Goal: Task Accomplishment & Management: Use online tool/utility

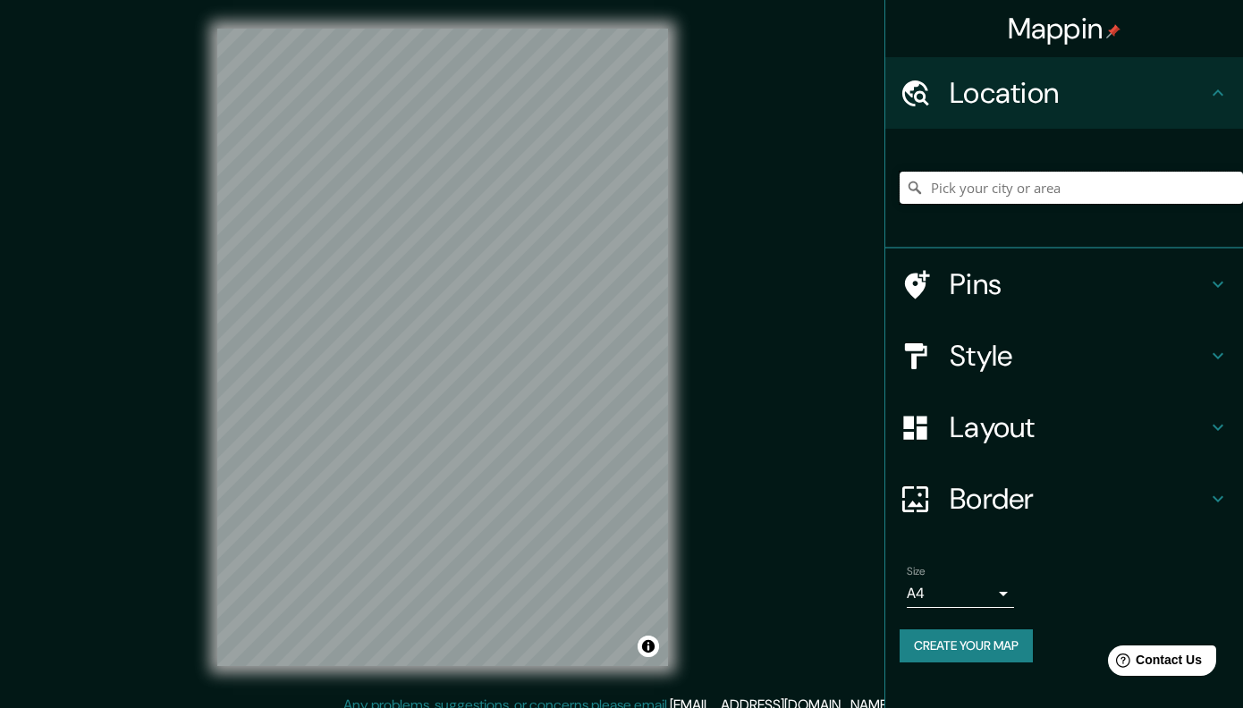
click at [952, 191] on input "Pick your city or area" at bounding box center [1071, 188] width 343 height 32
type input "[STREET_ADDRESS]"
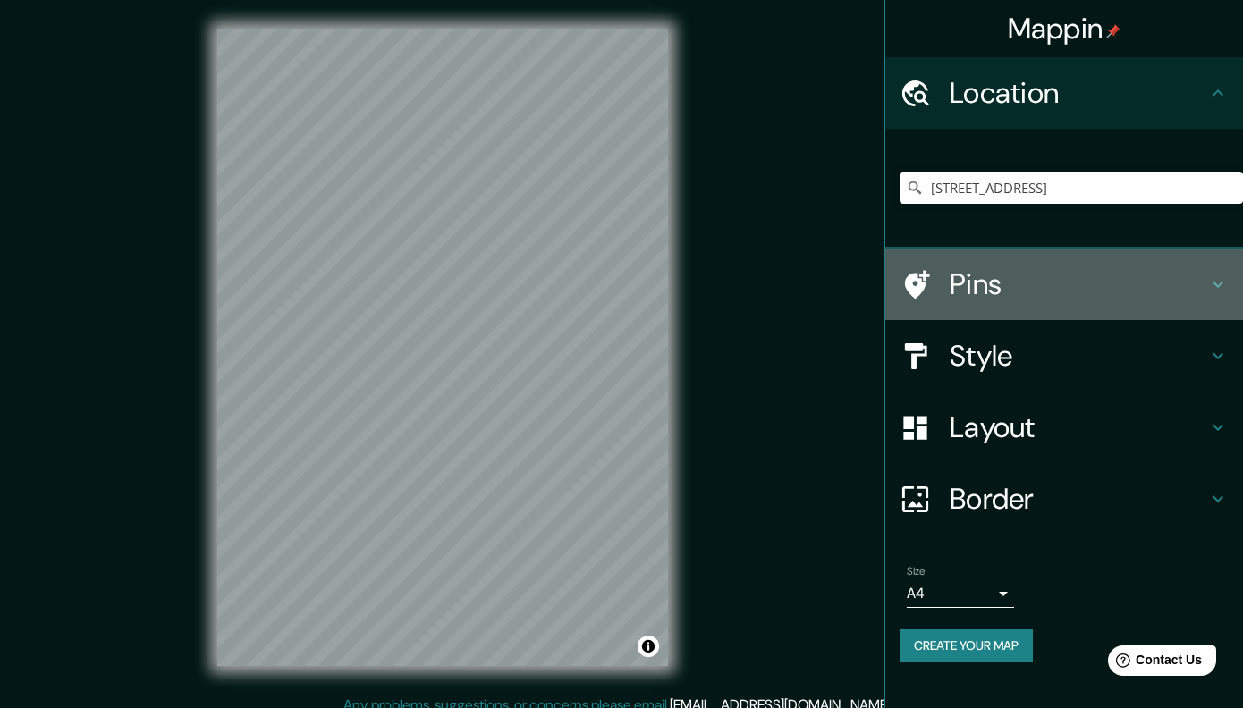
click at [1087, 281] on h4 "Pins" at bounding box center [1079, 285] width 258 height 36
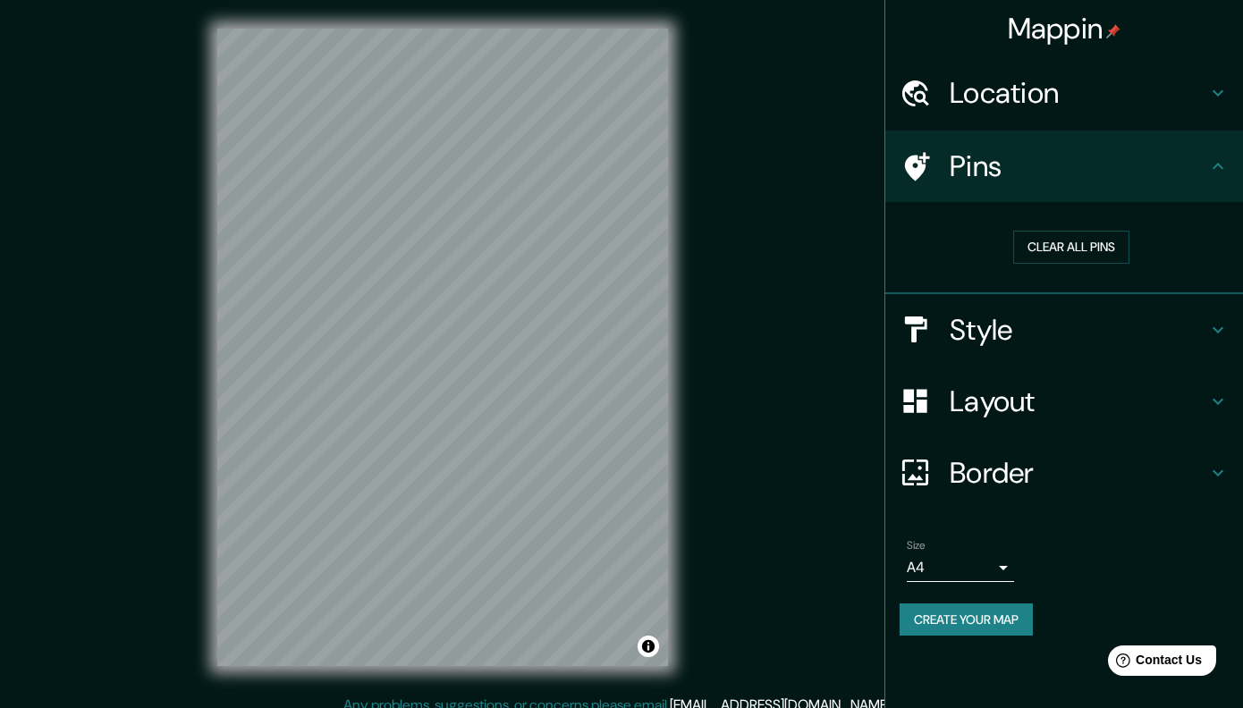
click at [969, 172] on h4 "Pins" at bounding box center [1079, 166] width 258 height 36
click at [516, 261] on div at bounding box center [510, 256] width 14 height 14
click at [1004, 81] on h4 "Location" at bounding box center [1079, 93] width 258 height 36
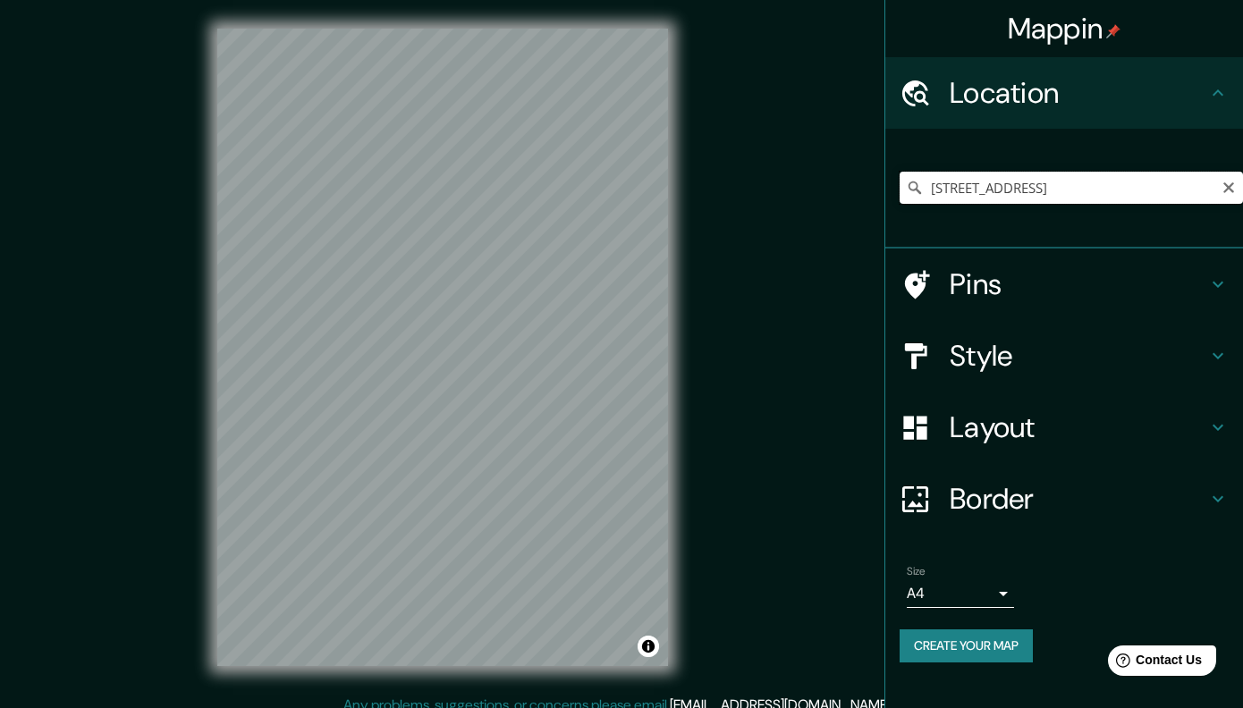
click at [1067, 188] on input "[STREET_ADDRESS]" at bounding box center [1071, 188] width 343 height 32
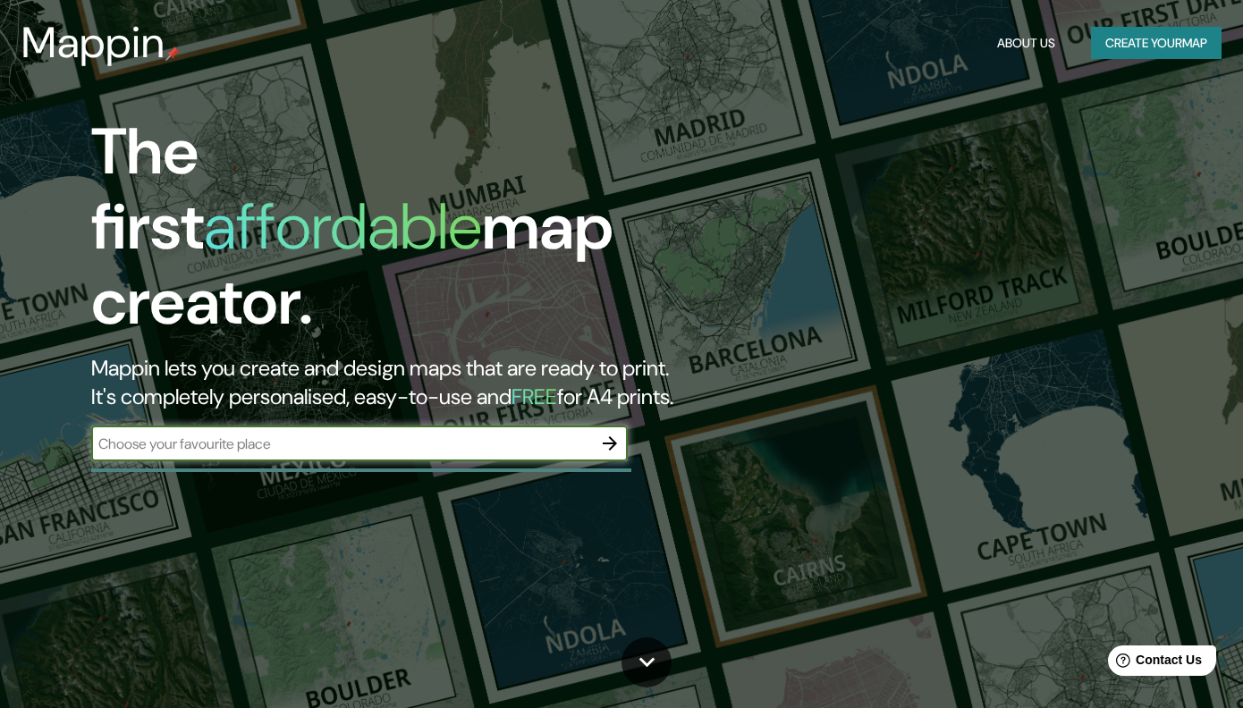
click at [1184, 36] on button "Create your map" at bounding box center [1156, 43] width 131 height 33
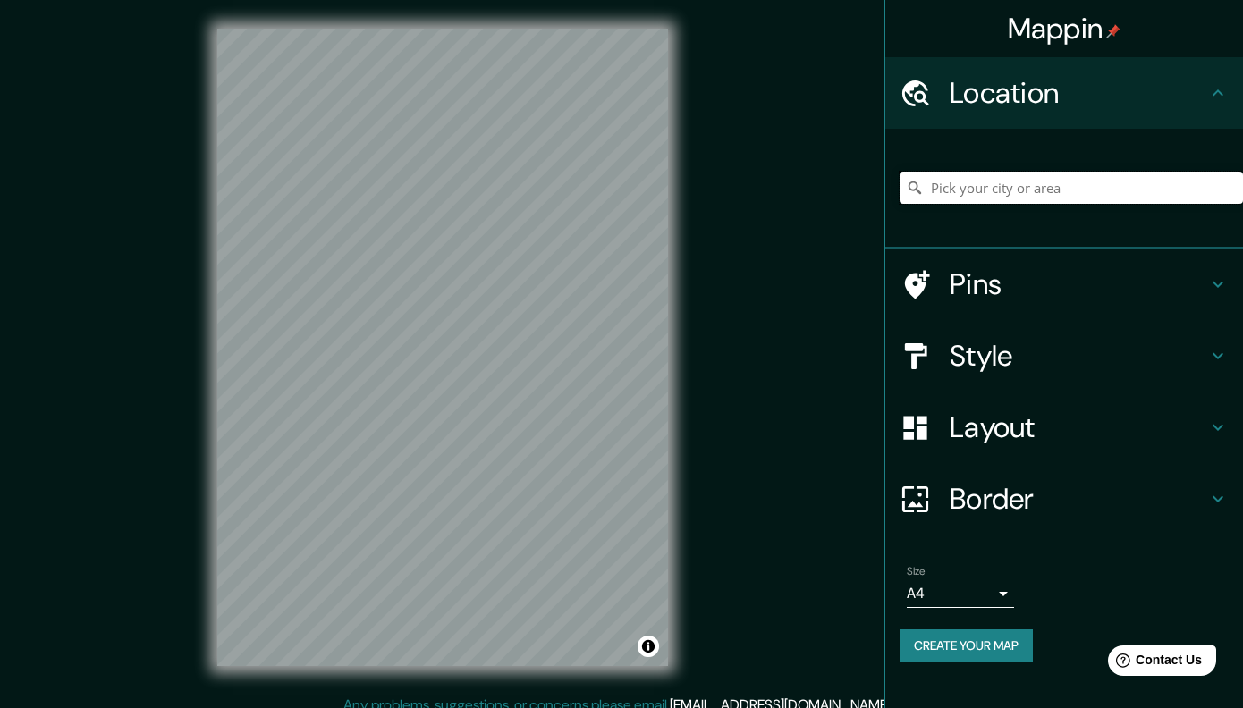
click at [1041, 183] on input "Pick your city or area" at bounding box center [1071, 188] width 343 height 32
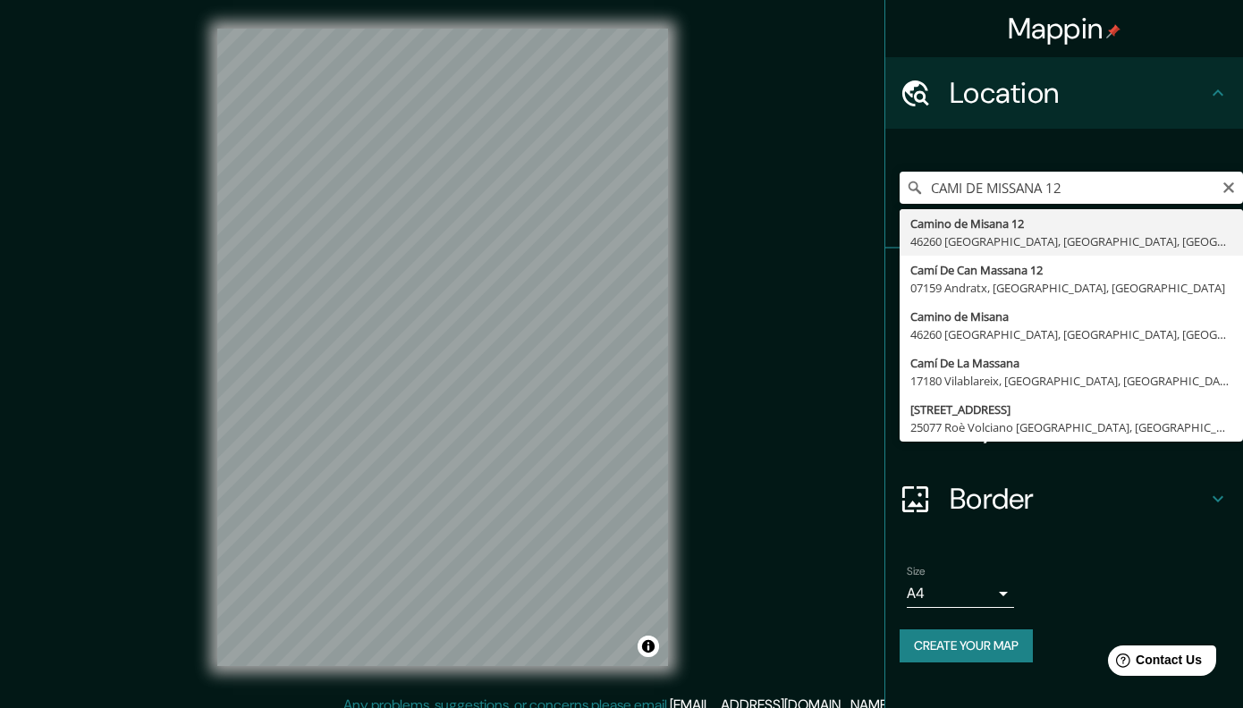
type input "[STREET_ADDRESS]"
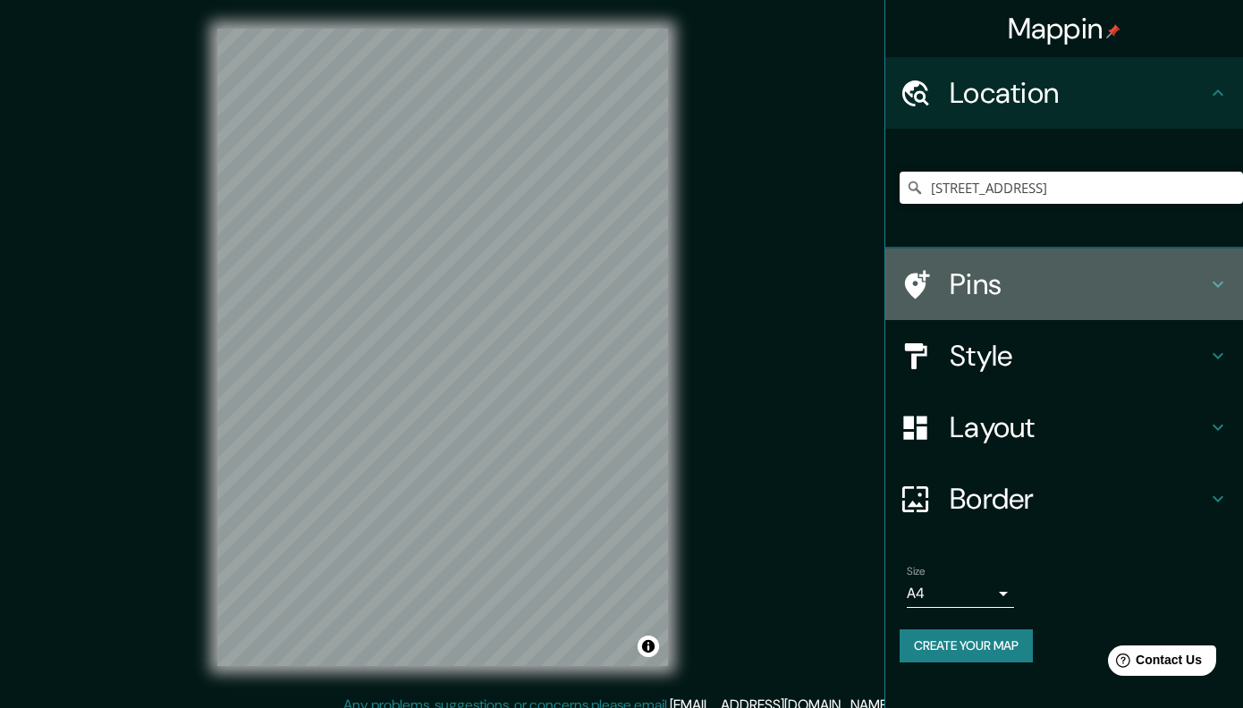
click at [977, 293] on h4 "Pins" at bounding box center [1079, 285] width 258 height 36
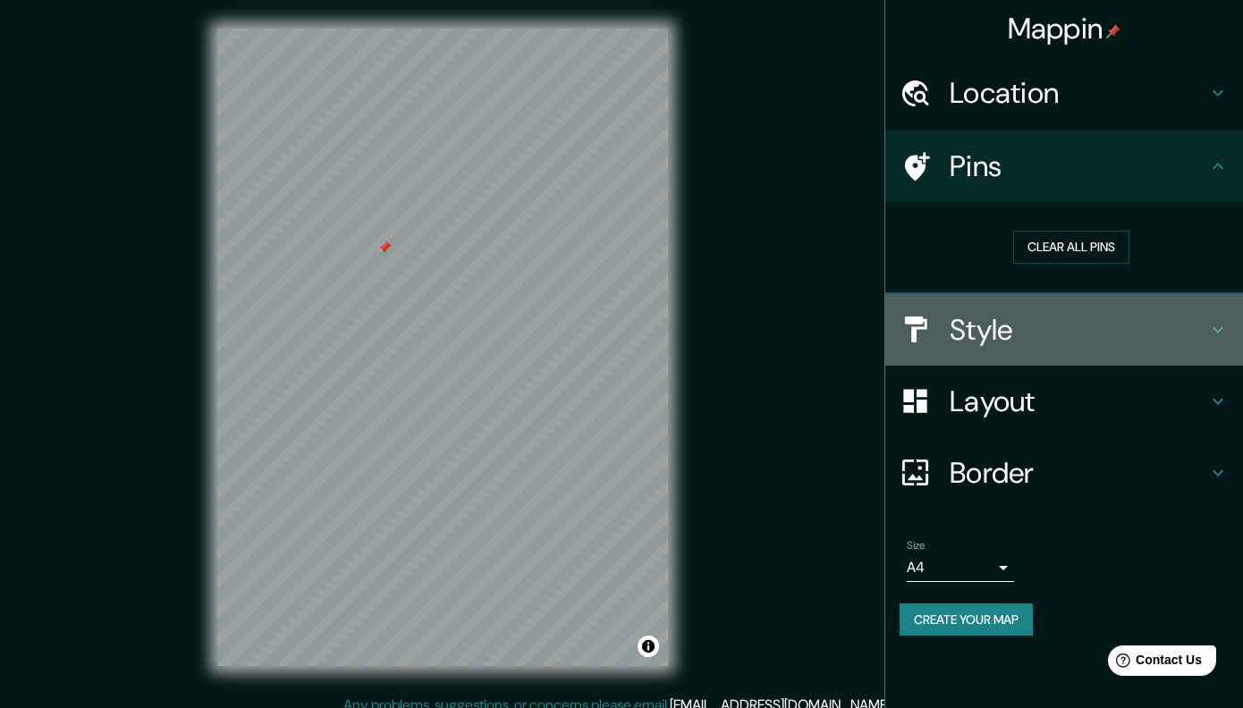
click at [962, 351] on div "Style" at bounding box center [1065, 330] width 358 height 72
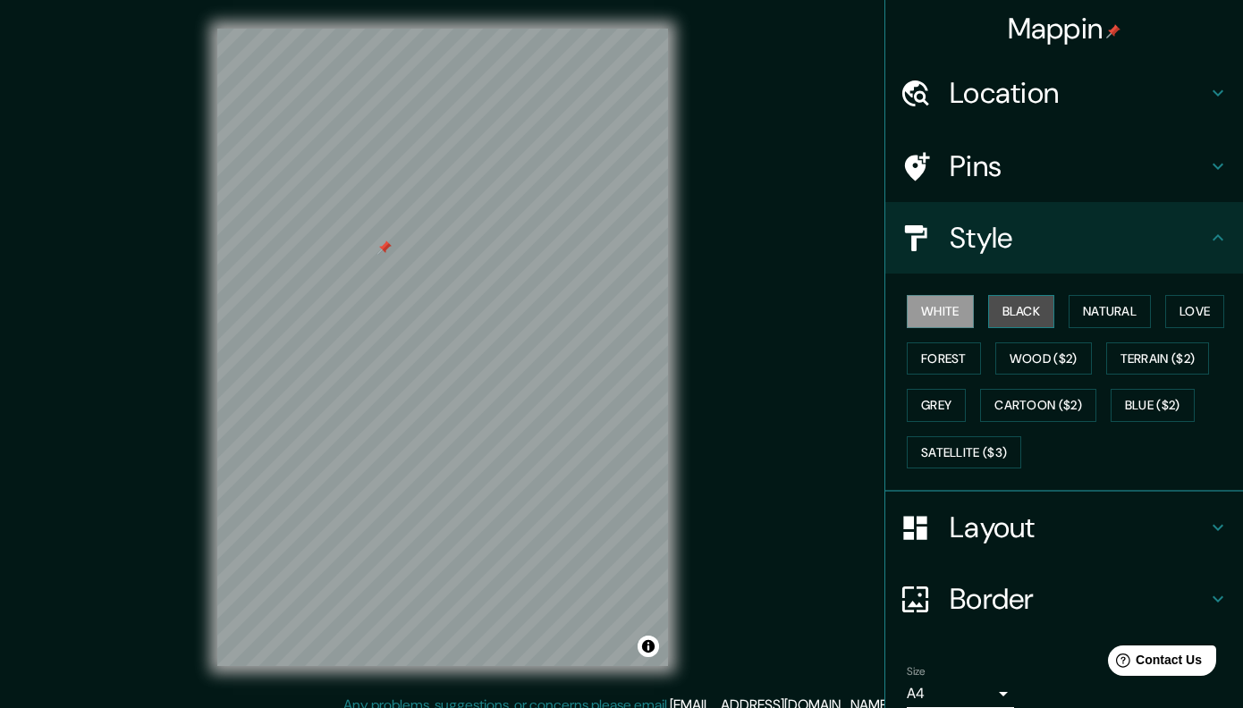
click at [1007, 306] on button "Black" at bounding box center [1021, 311] width 67 height 33
click at [1109, 312] on button "Natural" at bounding box center [1110, 311] width 82 height 33
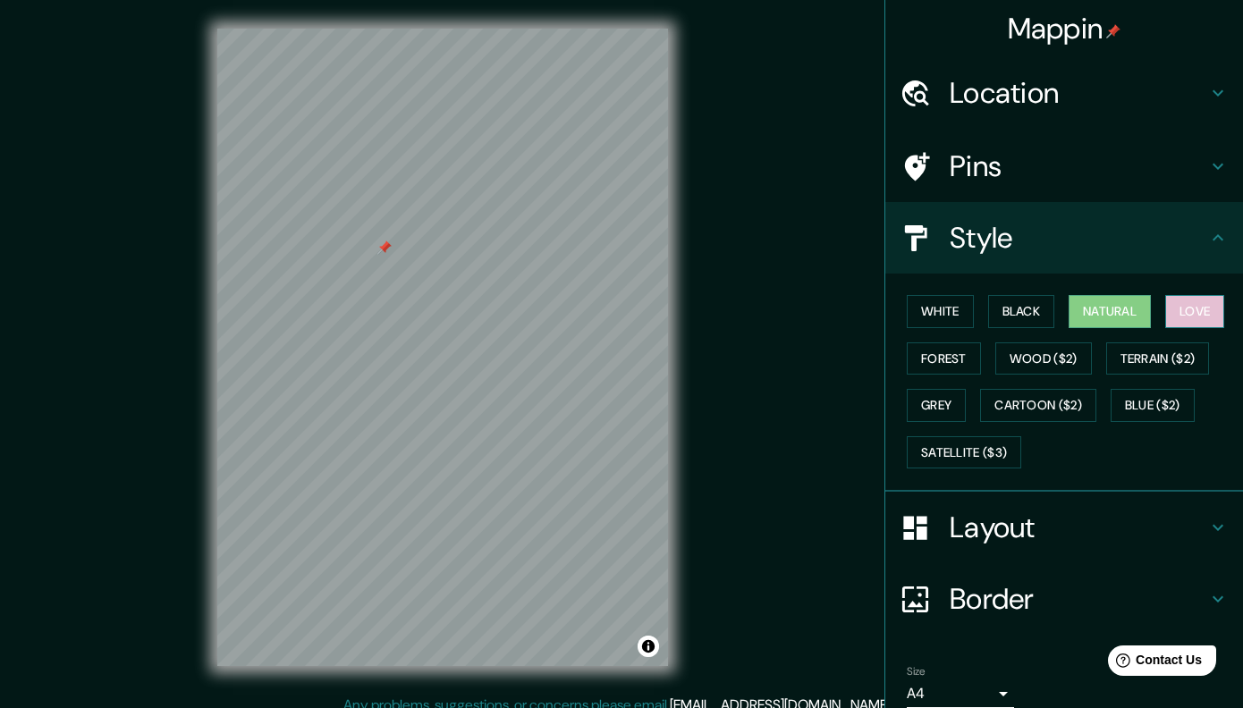
click at [1190, 309] on button "Love" at bounding box center [1194, 311] width 59 height 33
click at [945, 344] on button "Forest" at bounding box center [944, 359] width 74 height 33
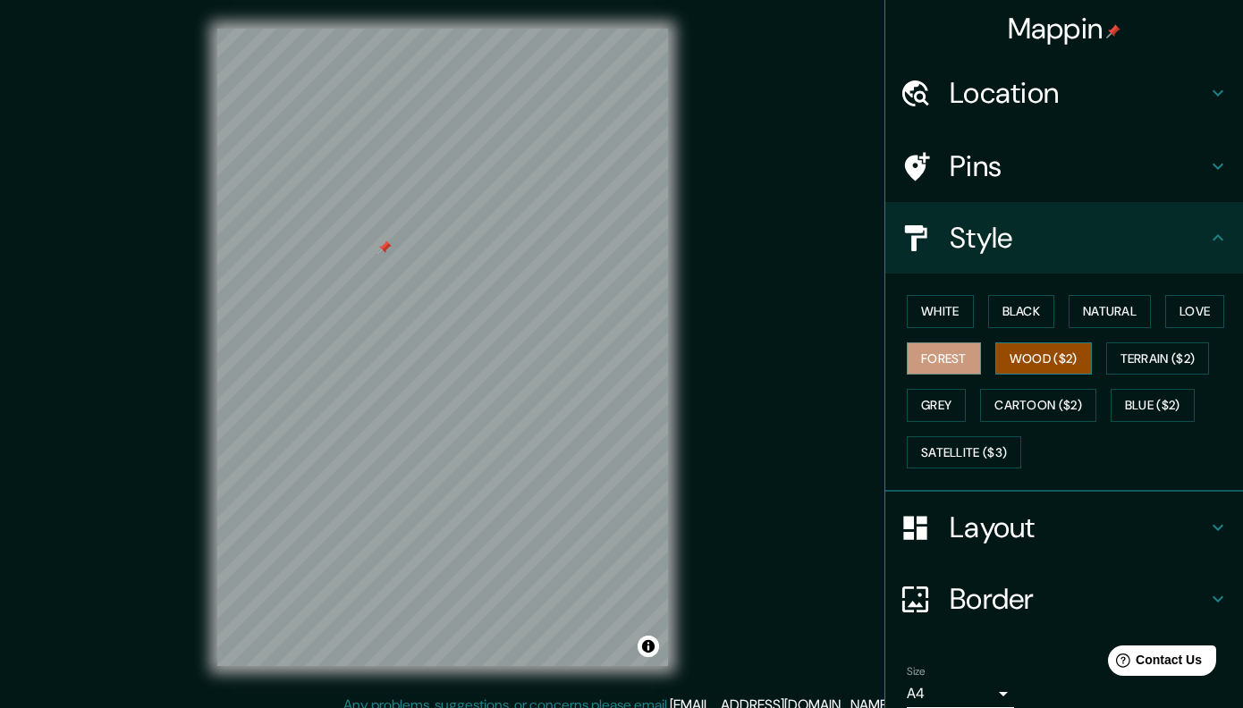
click at [1034, 368] on button "Wood ($2)" at bounding box center [1044, 359] width 97 height 33
click at [943, 403] on button "Grey" at bounding box center [936, 405] width 59 height 33
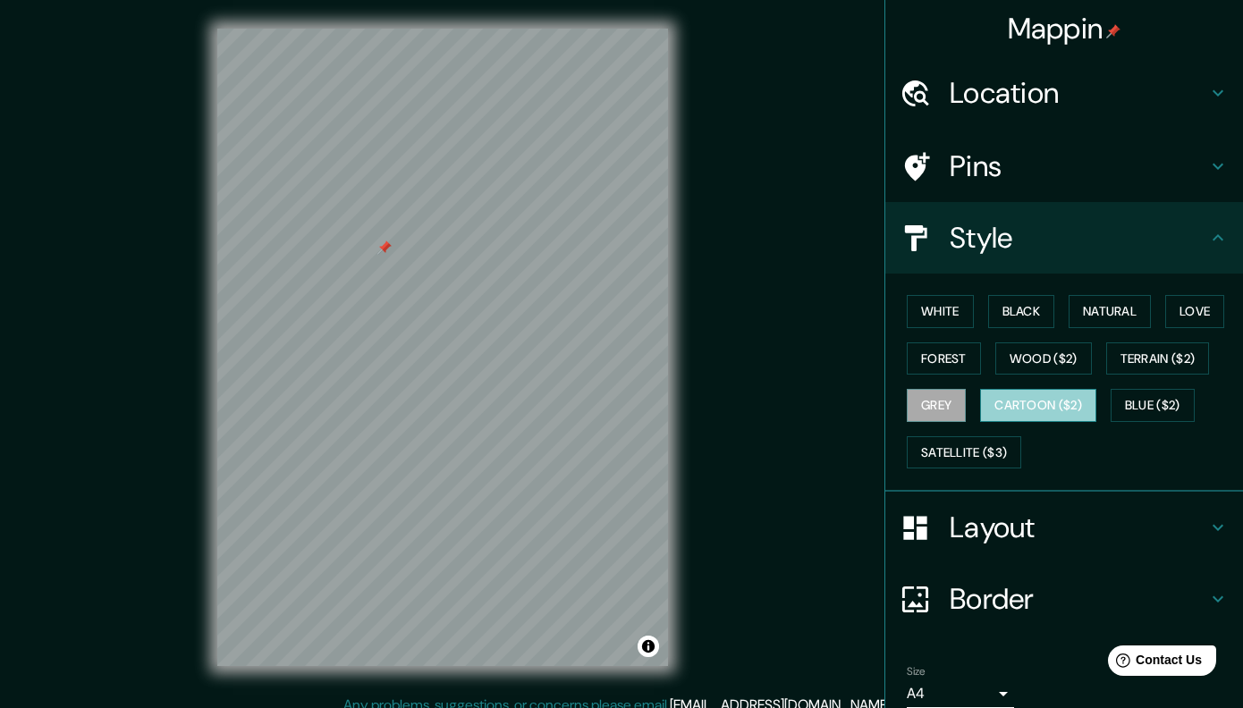
click at [1030, 409] on button "Cartoon ($2)" at bounding box center [1038, 405] width 116 height 33
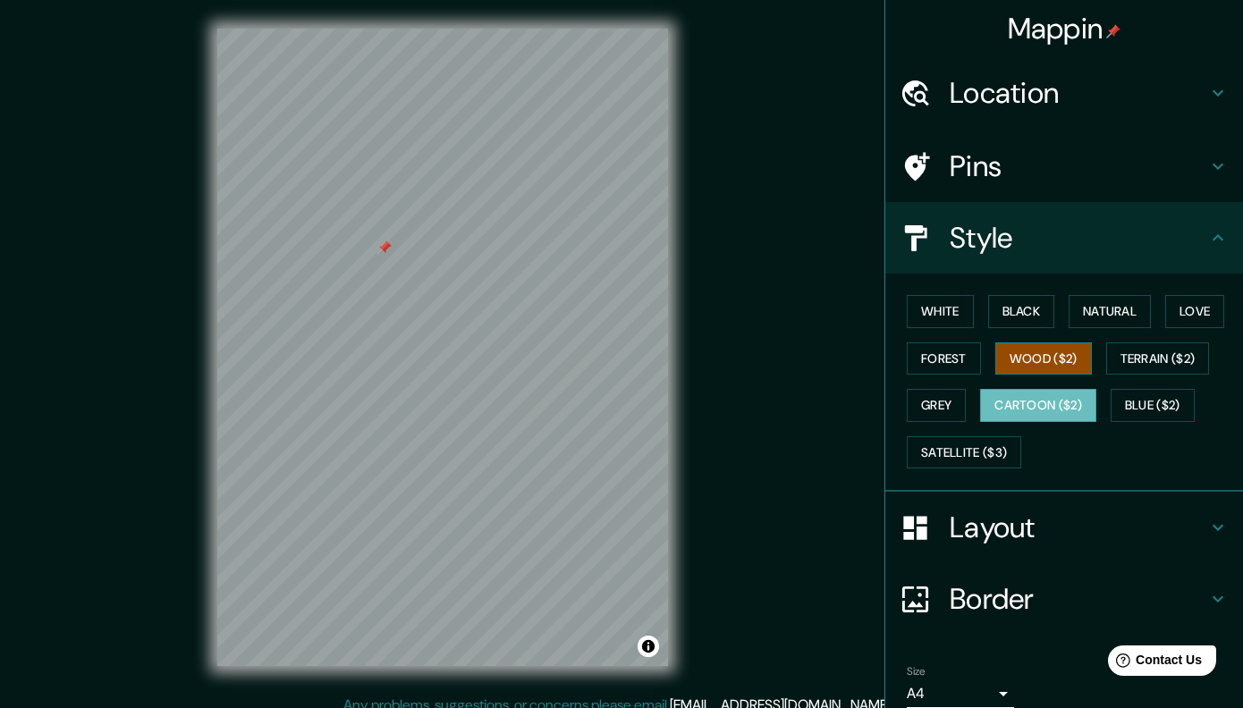
click at [1044, 358] on button "Wood ($2)" at bounding box center [1044, 359] width 97 height 33
click at [385, 244] on div at bounding box center [384, 248] width 14 height 14
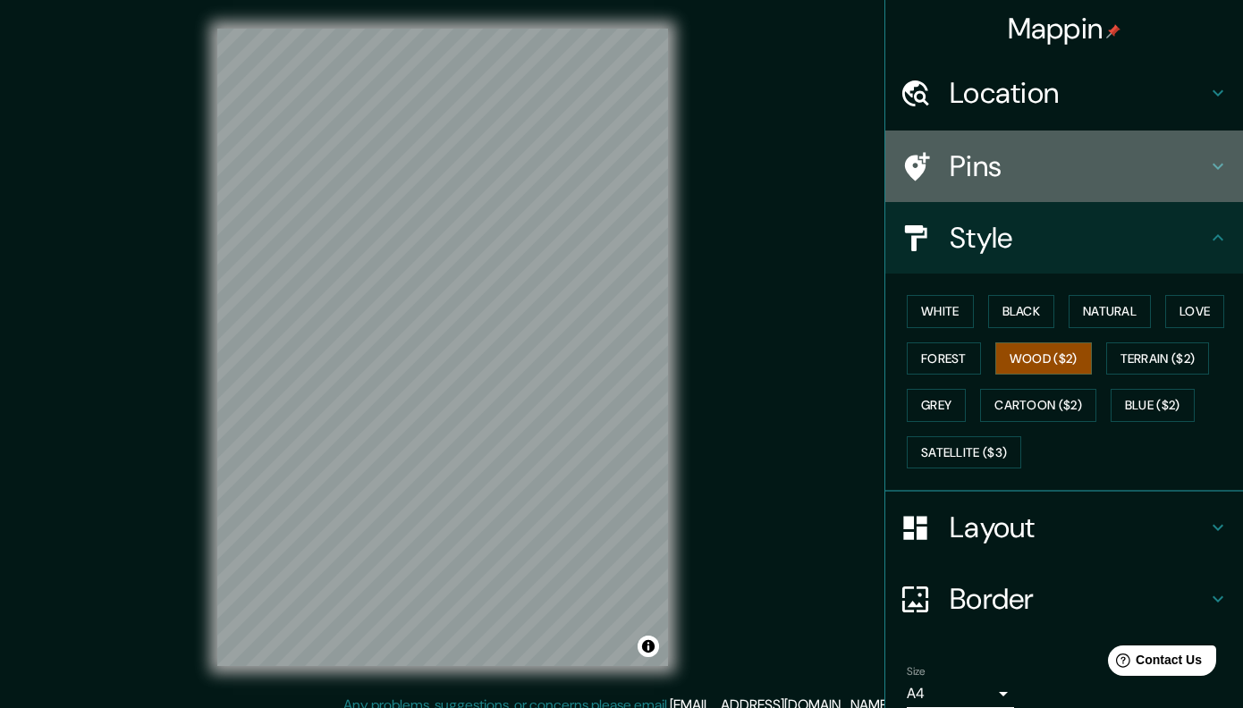
click at [989, 151] on h4 "Pins" at bounding box center [1079, 166] width 258 height 36
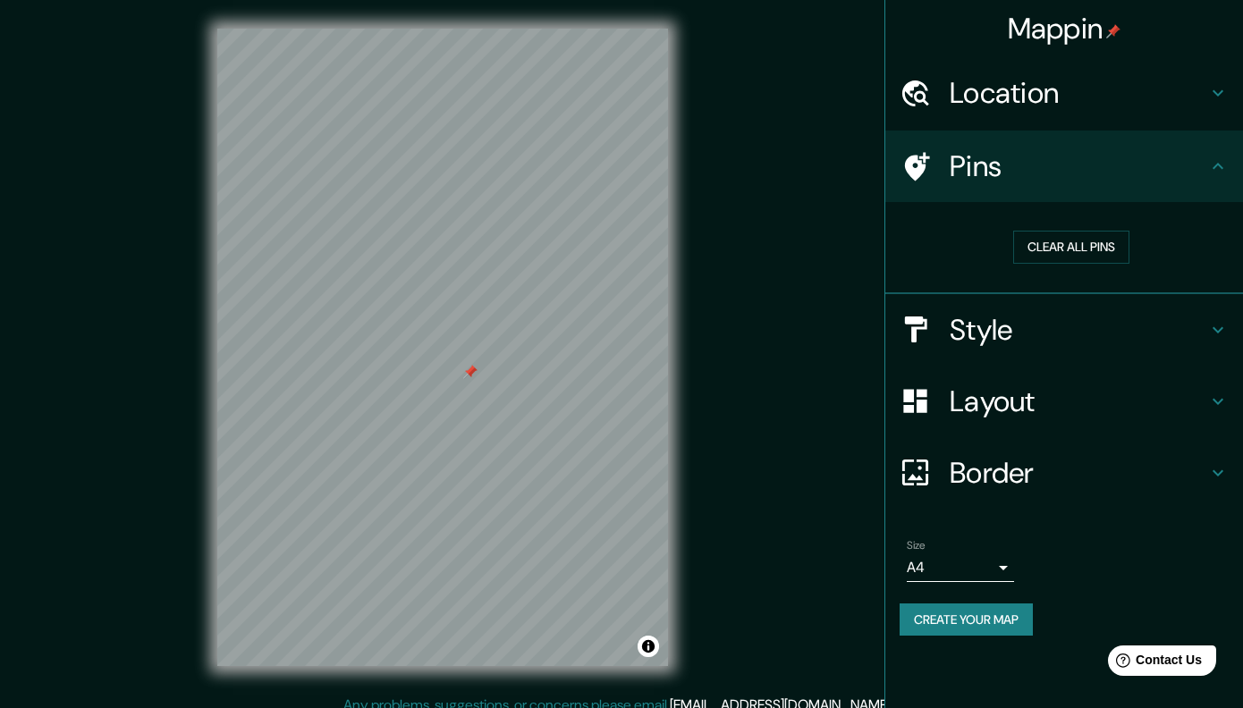
click at [1053, 351] on div "Style" at bounding box center [1065, 330] width 358 height 72
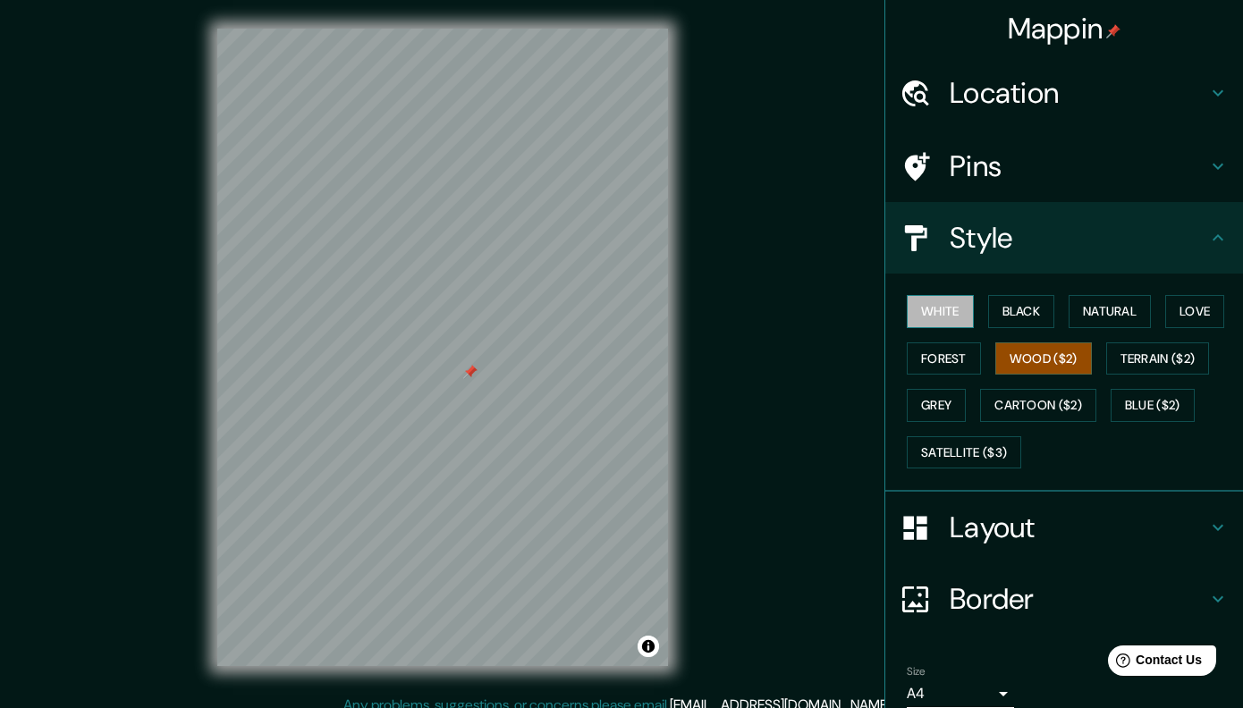
click at [962, 315] on button "White" at bounding box center [940, 311] width 67 height 33
click at [966, 529] on h4 "Layout" at bounding box center [1079, 528] width 258 height 36
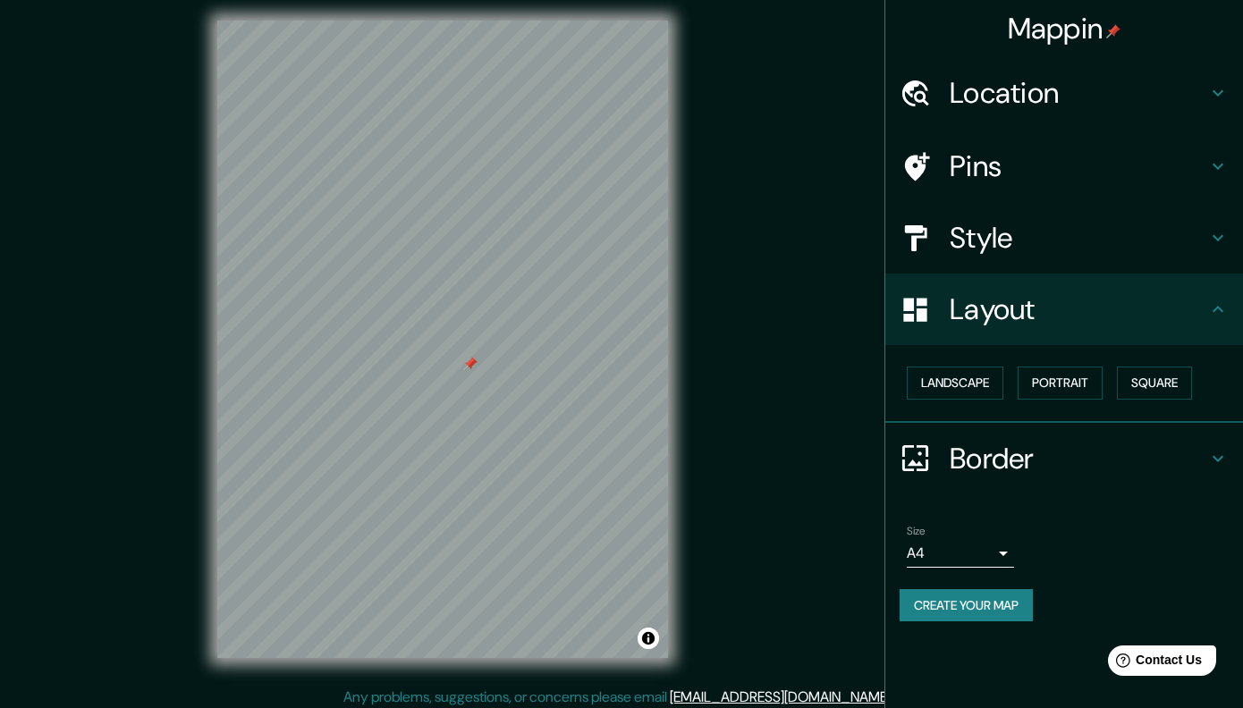
scroll to position [15, 0]
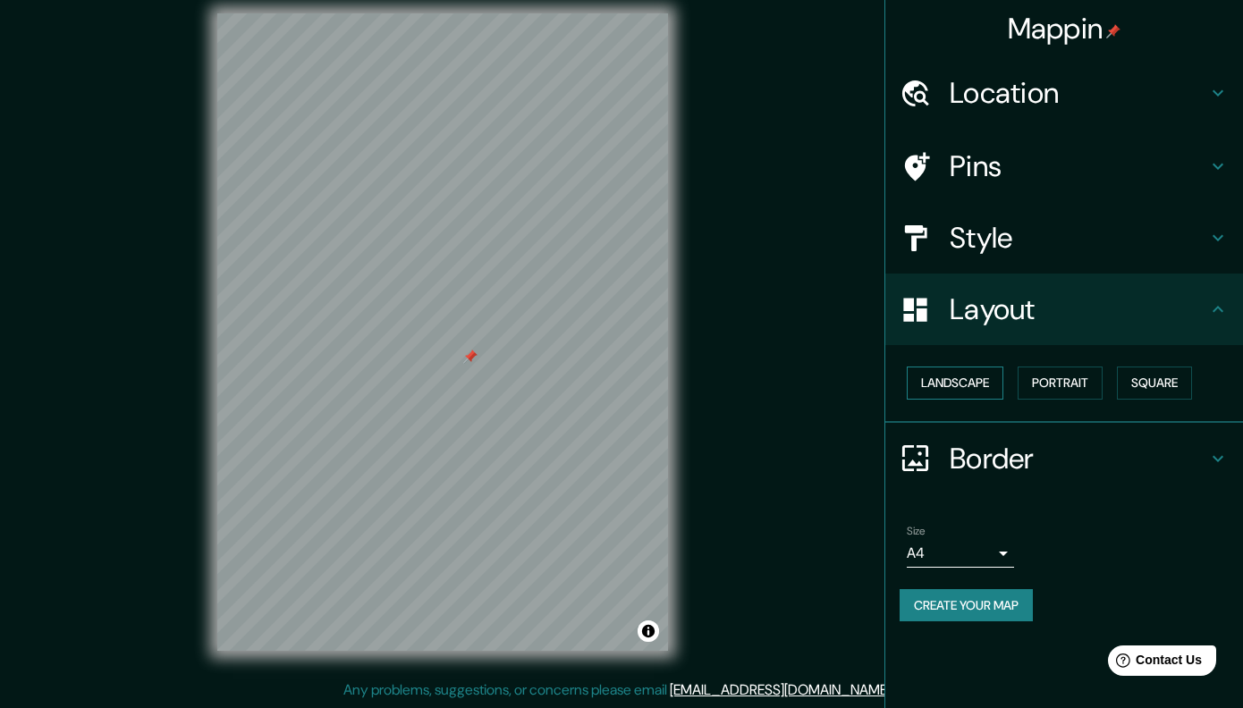
click at [974, 381] on button "Landscape" at bounding box center [955, 383] width 97 height 33
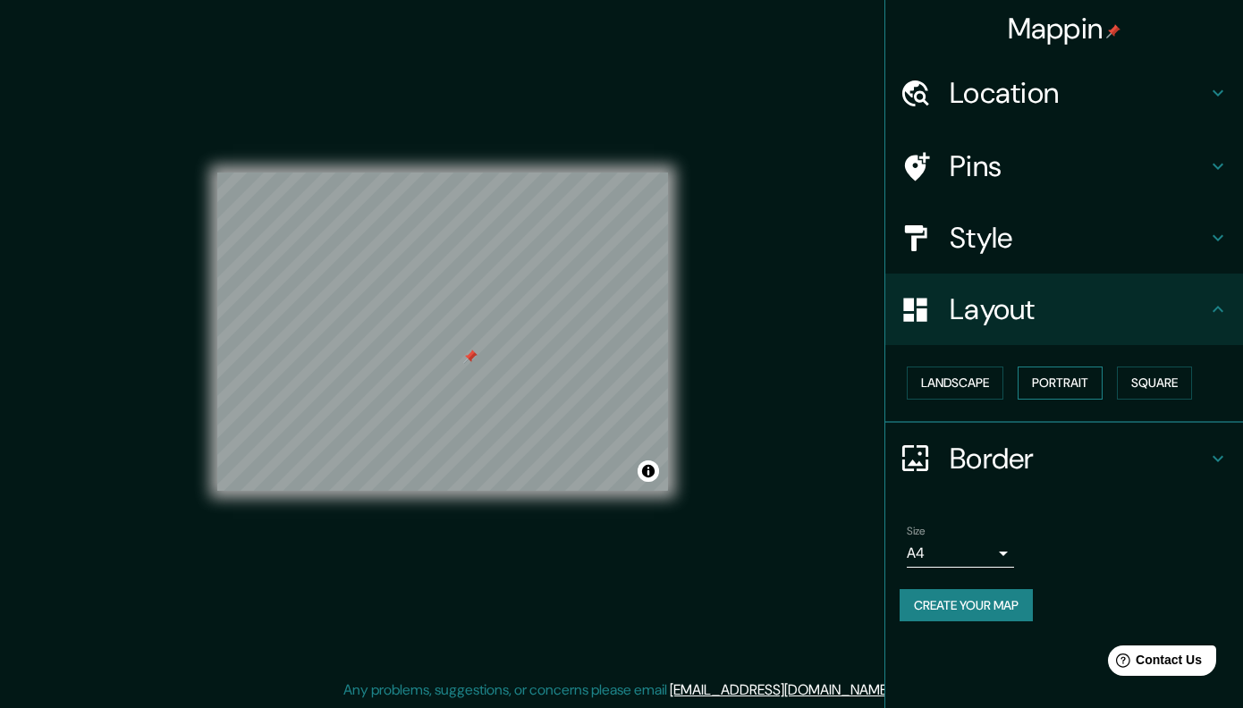
click at [1067, 386] on button "Portrait" at bounding box center [1060, 383] width 85 height 33
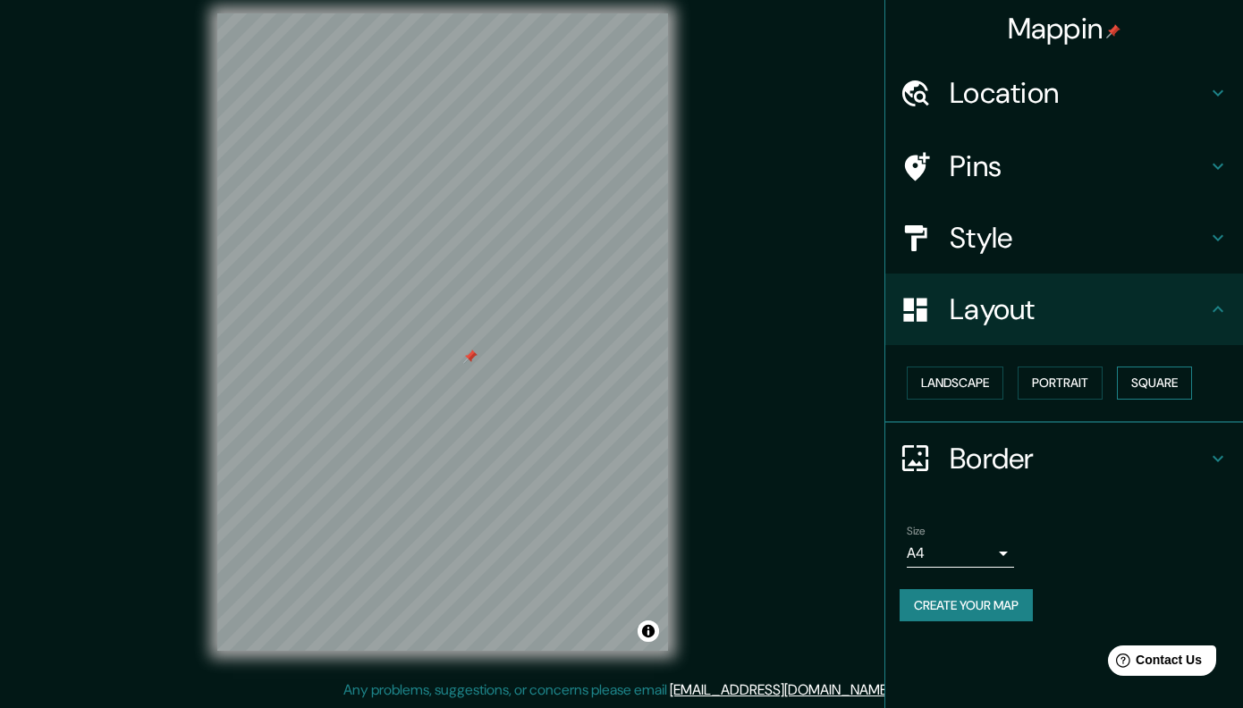
click at [1144, 386] on button "Square" at bounding box center [1154, 383] width 75 height 33
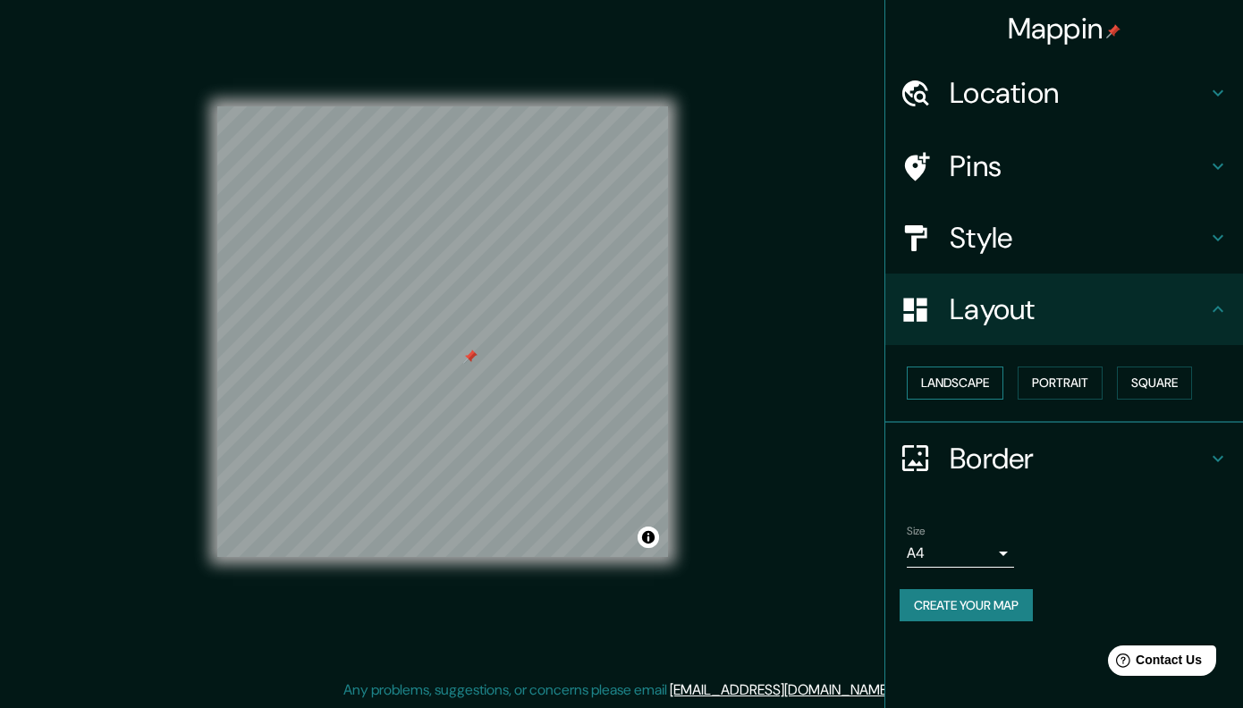
click at [949, 387] on button "Landscape" at bounding box center [955, 383] width 97 height 33
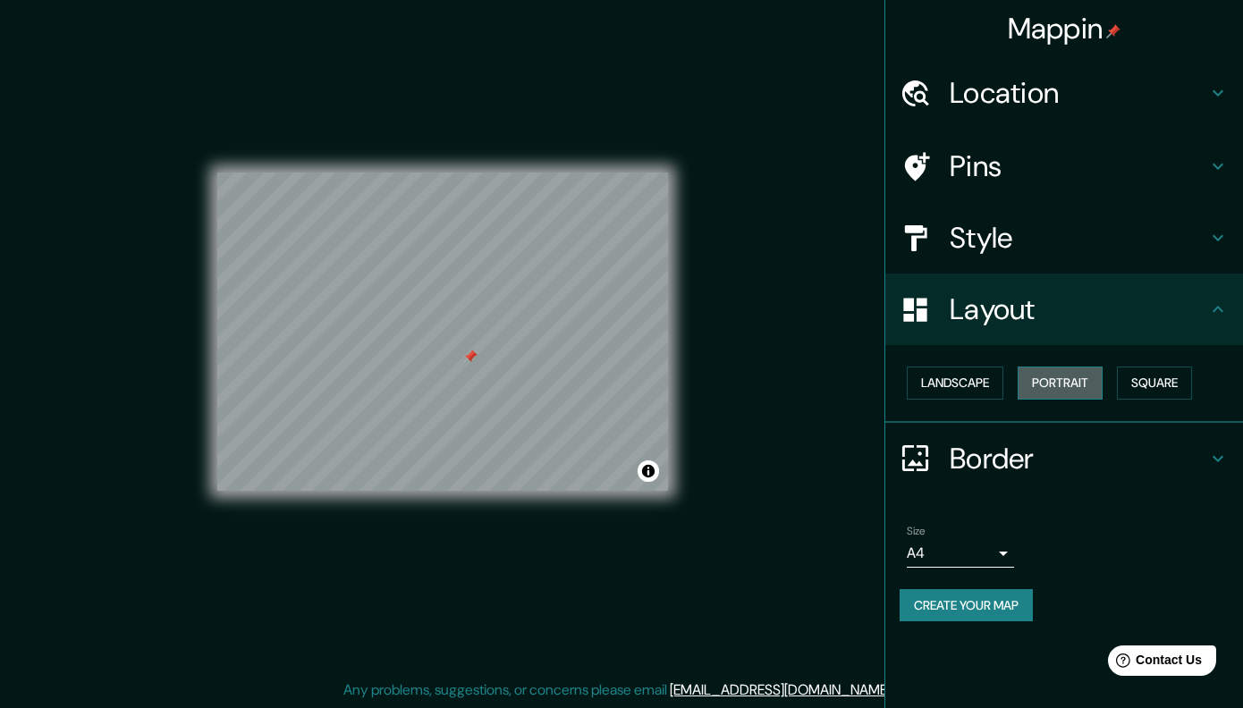
click at [1040, 384] on button "Portrait" at bounding box center [1060, 383] width 85 height 33
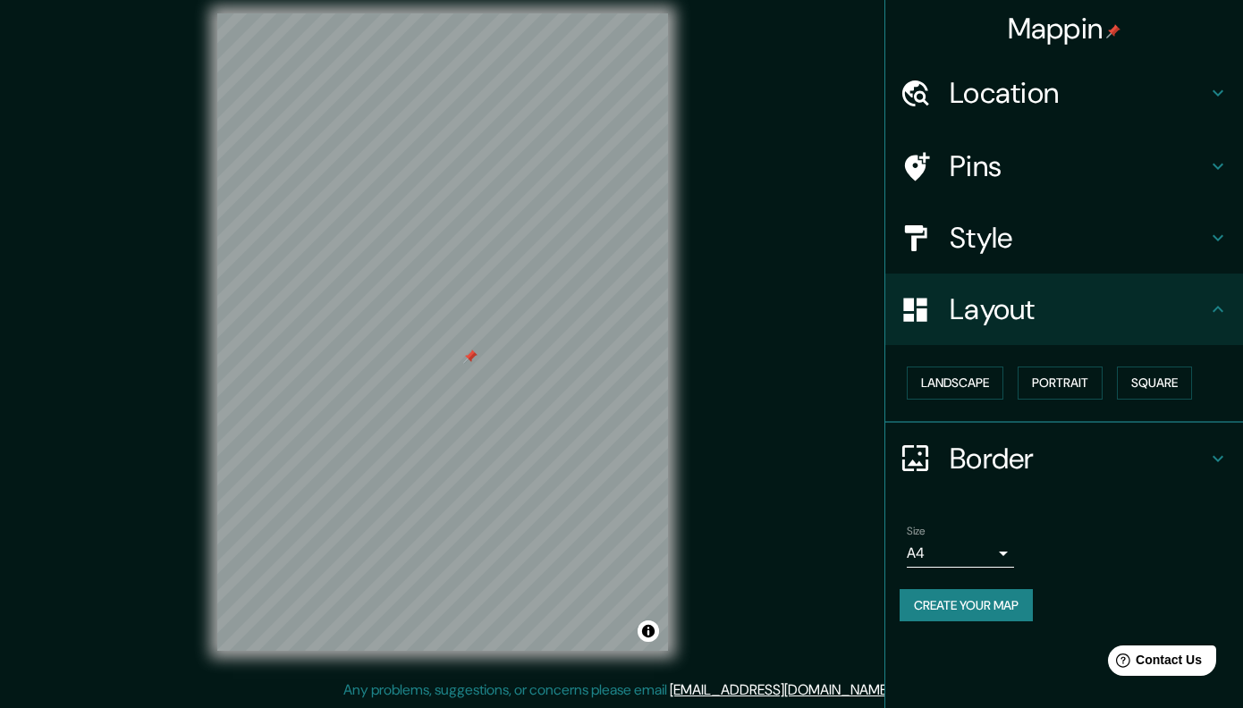
click at [1022, 450] on h4 "Border" at bounding box center [1079, 459] width 258 height 36
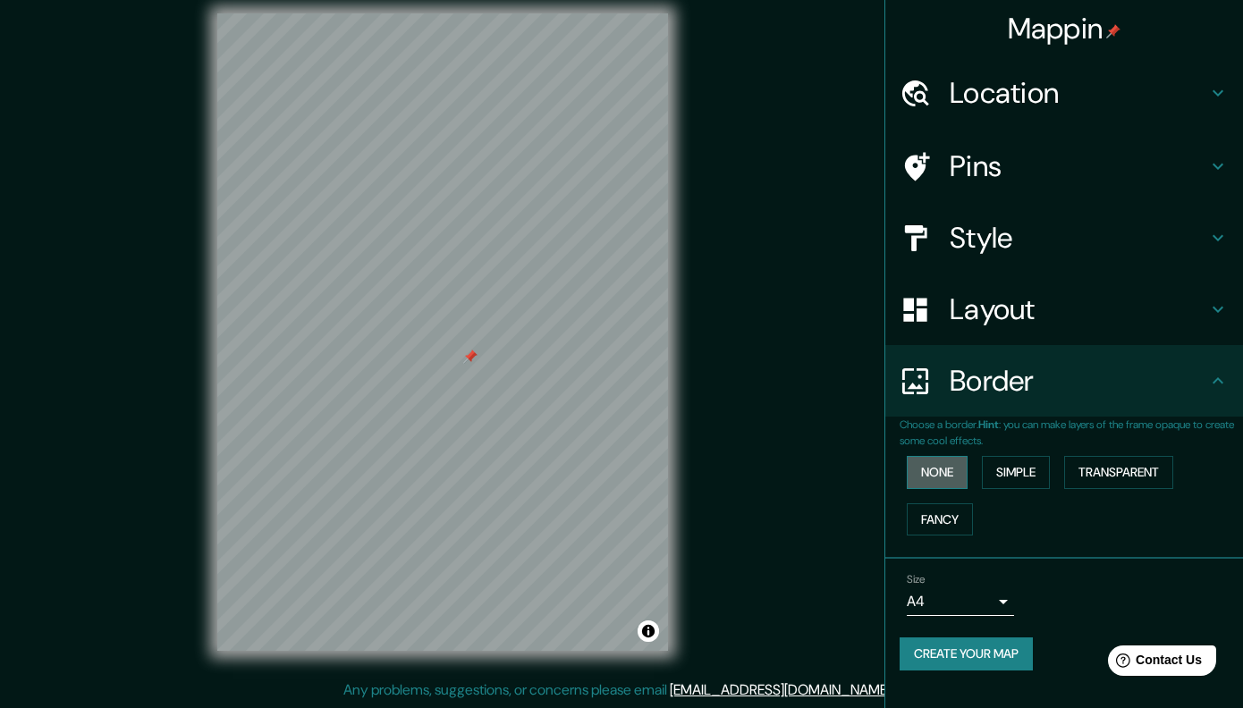
click at [956, 470] on button "None" at bounding box center [937, 472] width 61 height 33
click at [1000, 475] on button "Simple" at bounding box center [1016, 472] width 68 height 33
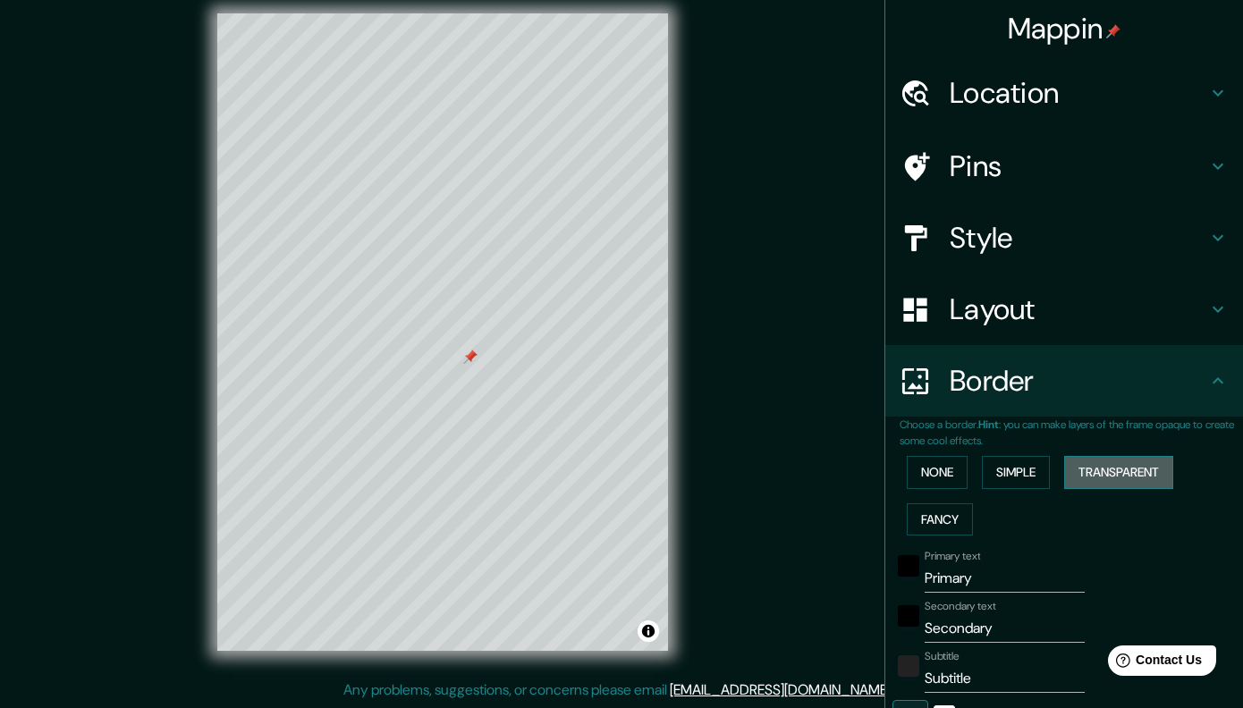
click at [1093, 471] on button "Transparent" at bounding box center [1118, 472] width 109 height 33
click at [950, 525] on button "Fancy" at bounding box center [940, 520] width 66 height 33
click at [1022, 474] on button "Simple" at bounding box center [1016, 472] width 68 height 33
click at [467, 562] on div at bounding box center [469, 555] width 14 height 14
click at [991, 585] on input "Primary" at bounding box center [1005, 578] width 160 height 29
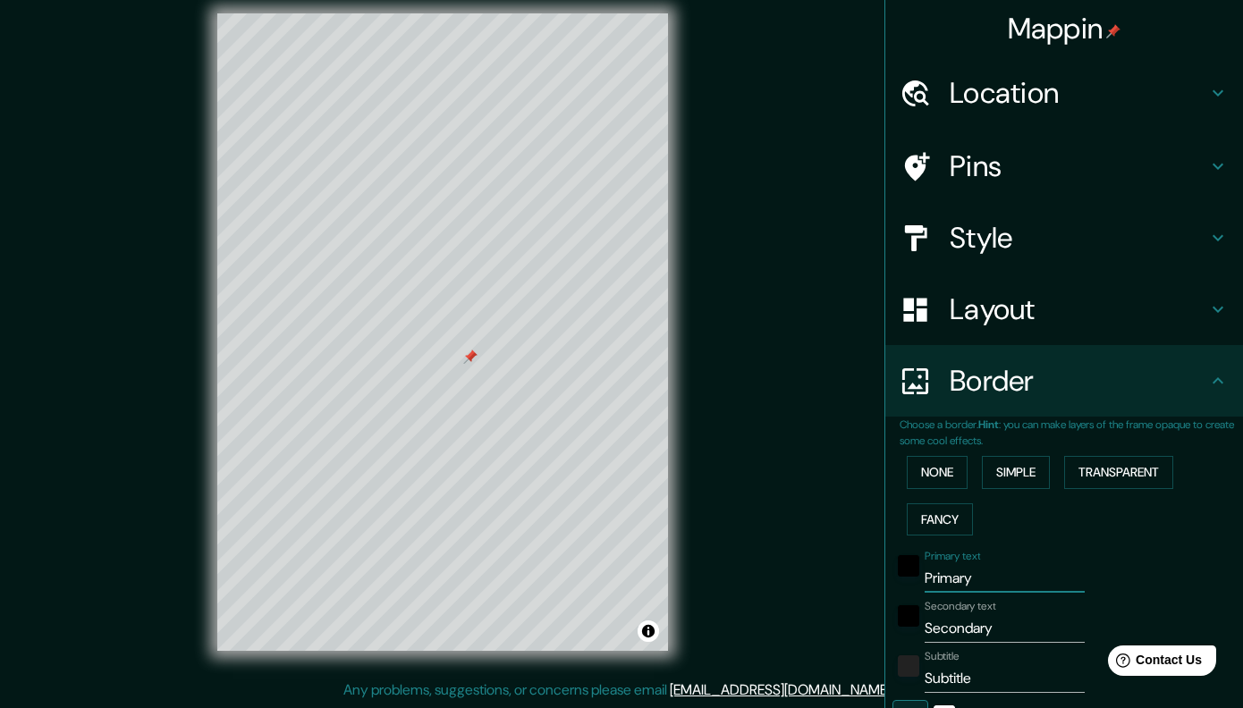
type input "Primar"
type input "202"
type input "40"
type input "Prima"
type input "202"
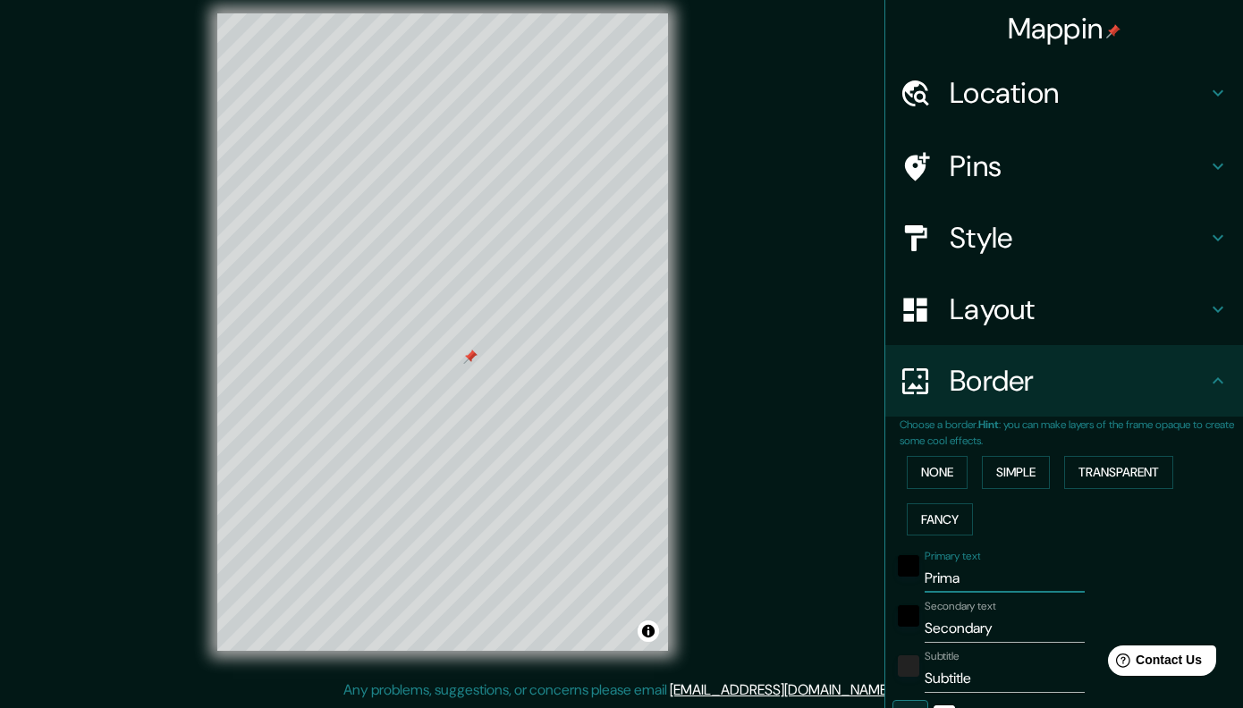
type input "40"
type input "Prim"
type input "202"
type input "40"
type input "Pri"
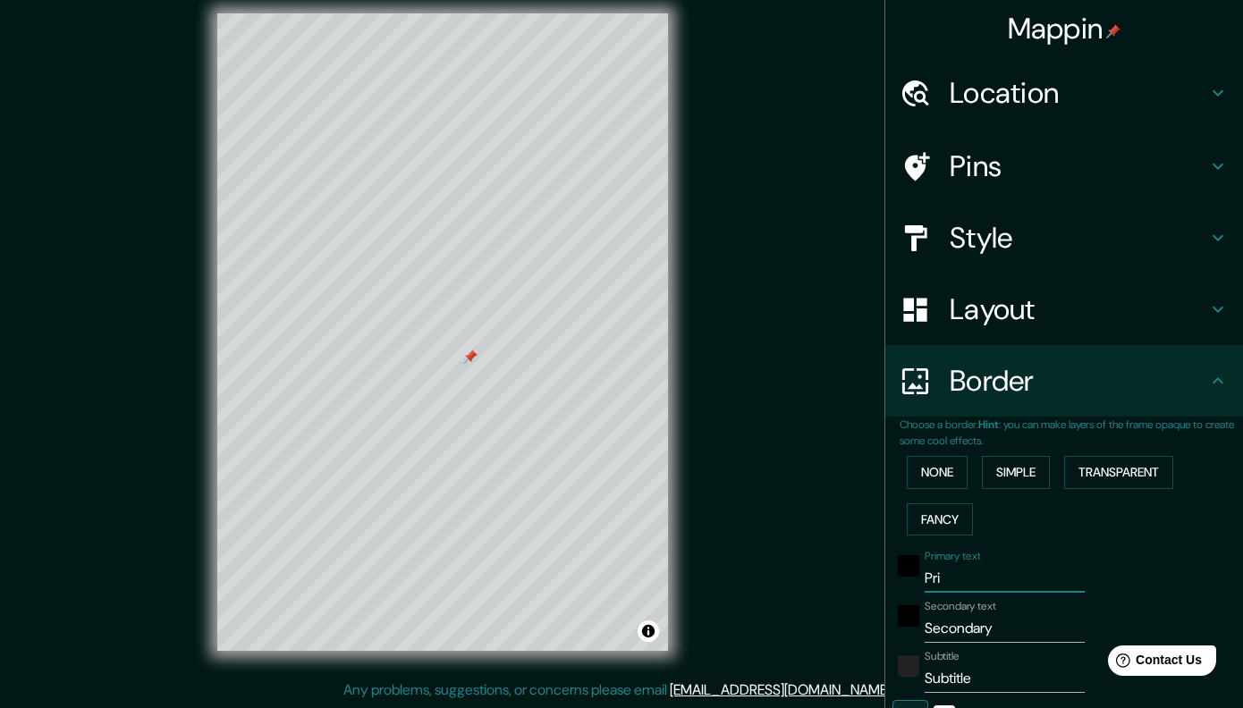
type input "202"
type input "40"
type input "Pr"
type input "202"
type input "40"
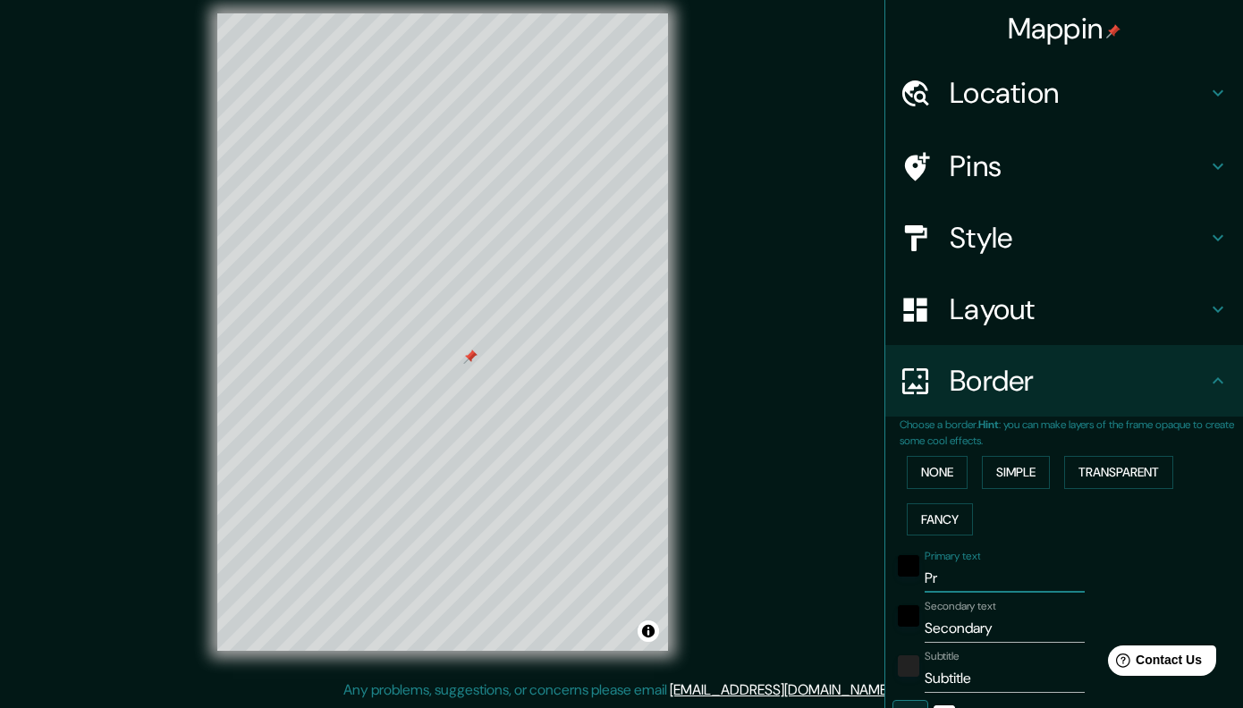
type input "P"
type input "202"
type input "40"
type input "202"
type input "40"
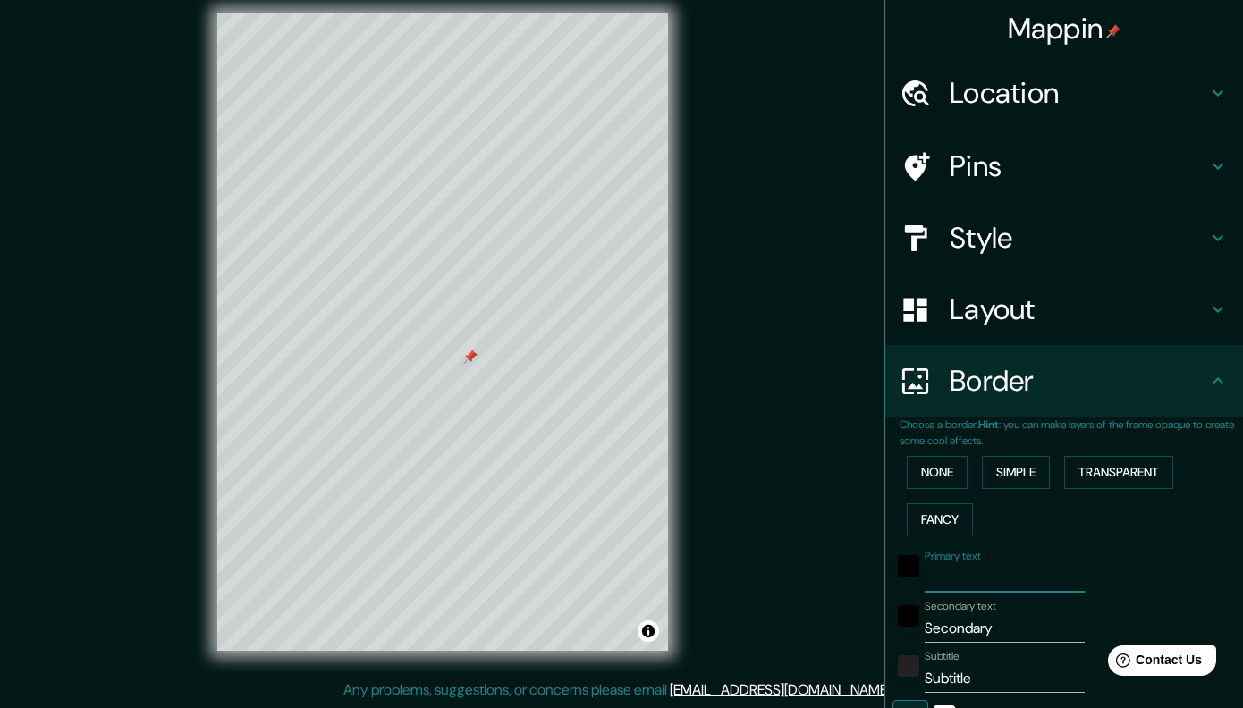
type input "N"
type input "202"
type input "40"
type input "NUES"
type input "202"
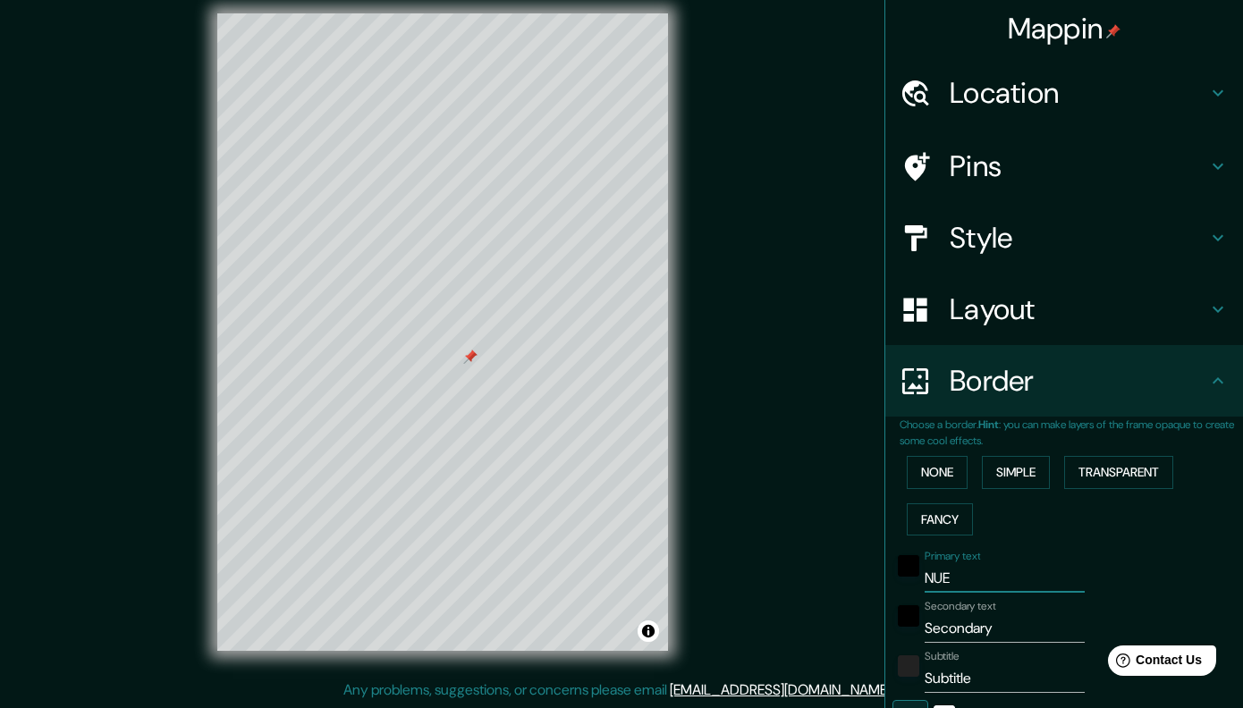
type input "40"
type input "NUEST"
type input "202"
type input "40"
type input "NUESTR"
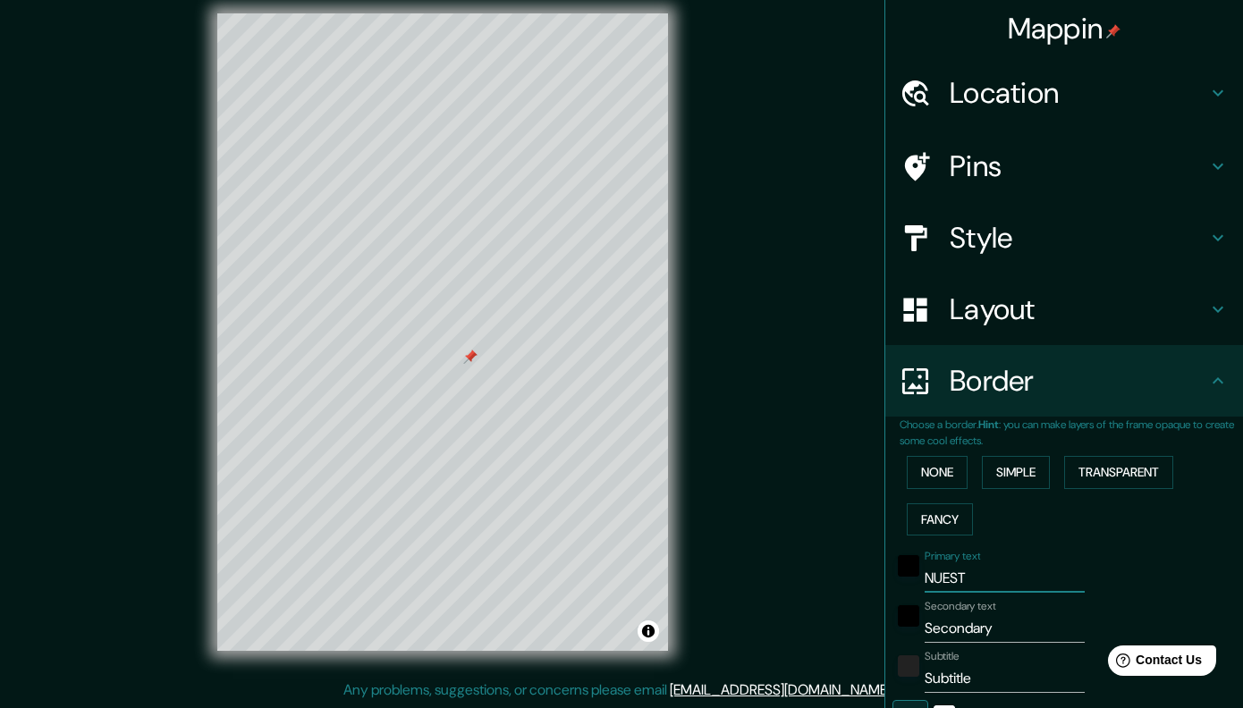
type input "202"
type input "40"
type input "NUESTRO"
type input "202"
type input "40"
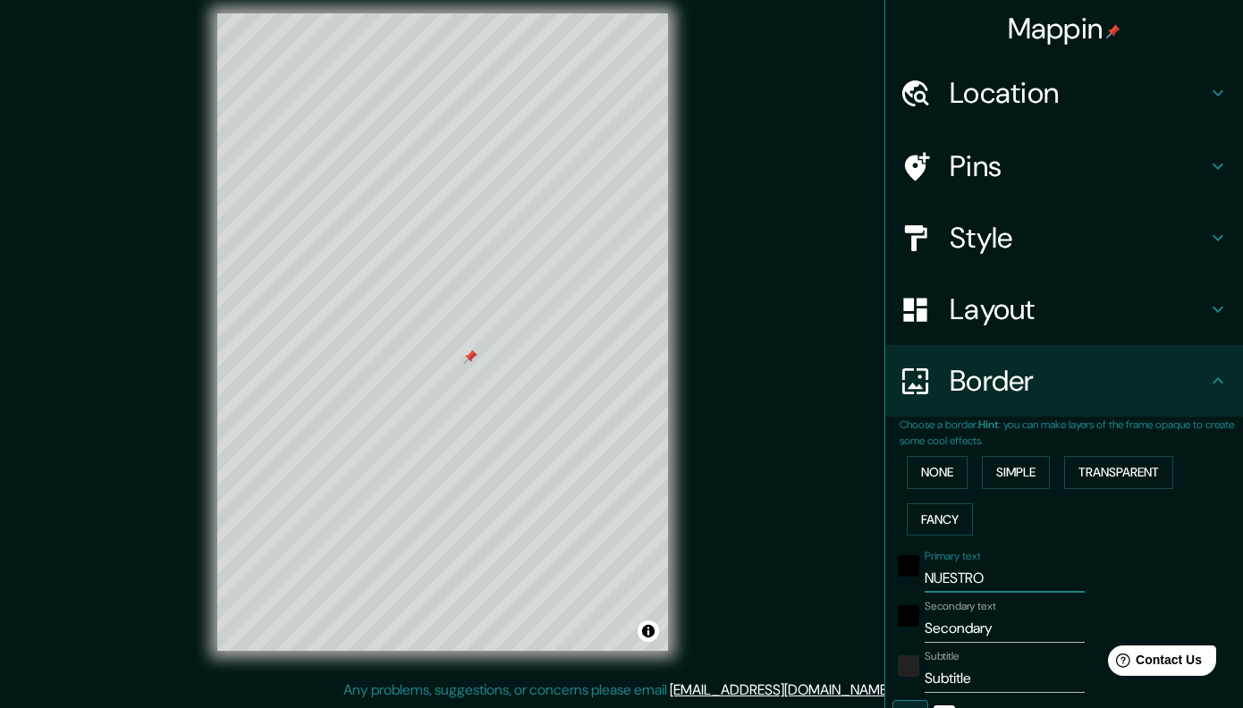
type input "NUESTRO P"
type input "202"
type input "40"
type input "NUESTRO"
type input "202"
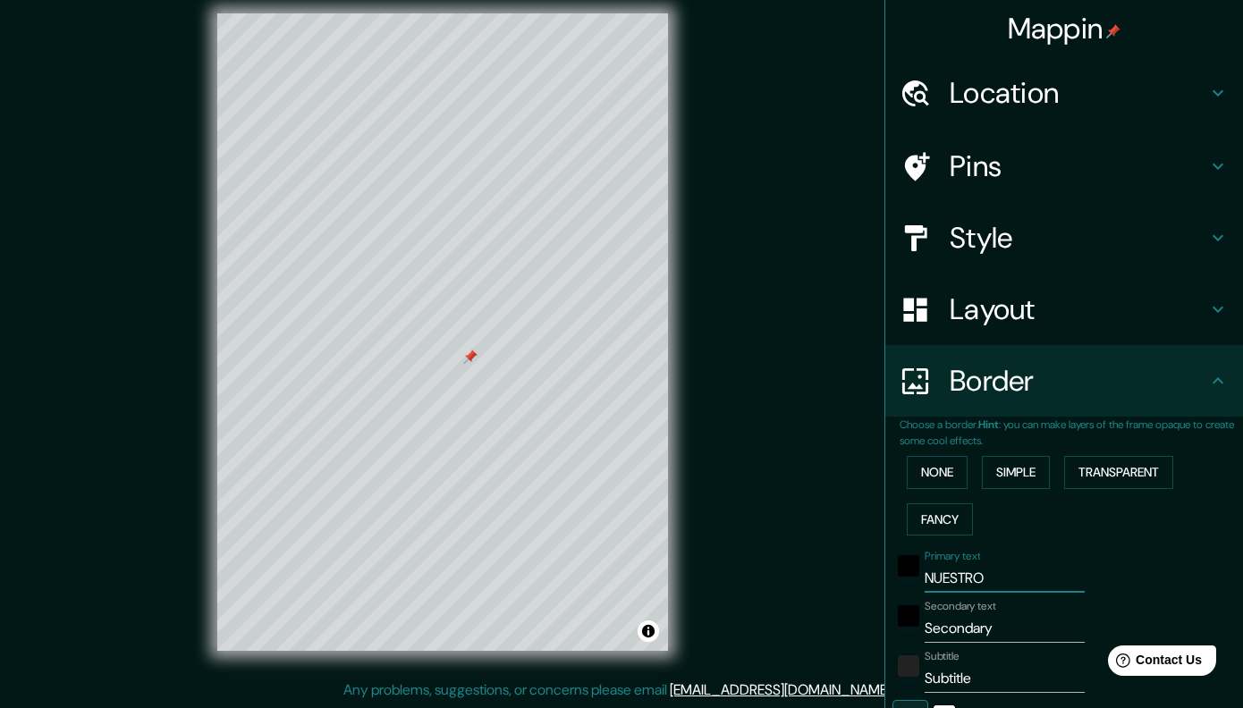
type input "40"
type input "NUESTRO"
type input "202"
type input "40"
type input "NUESTR"
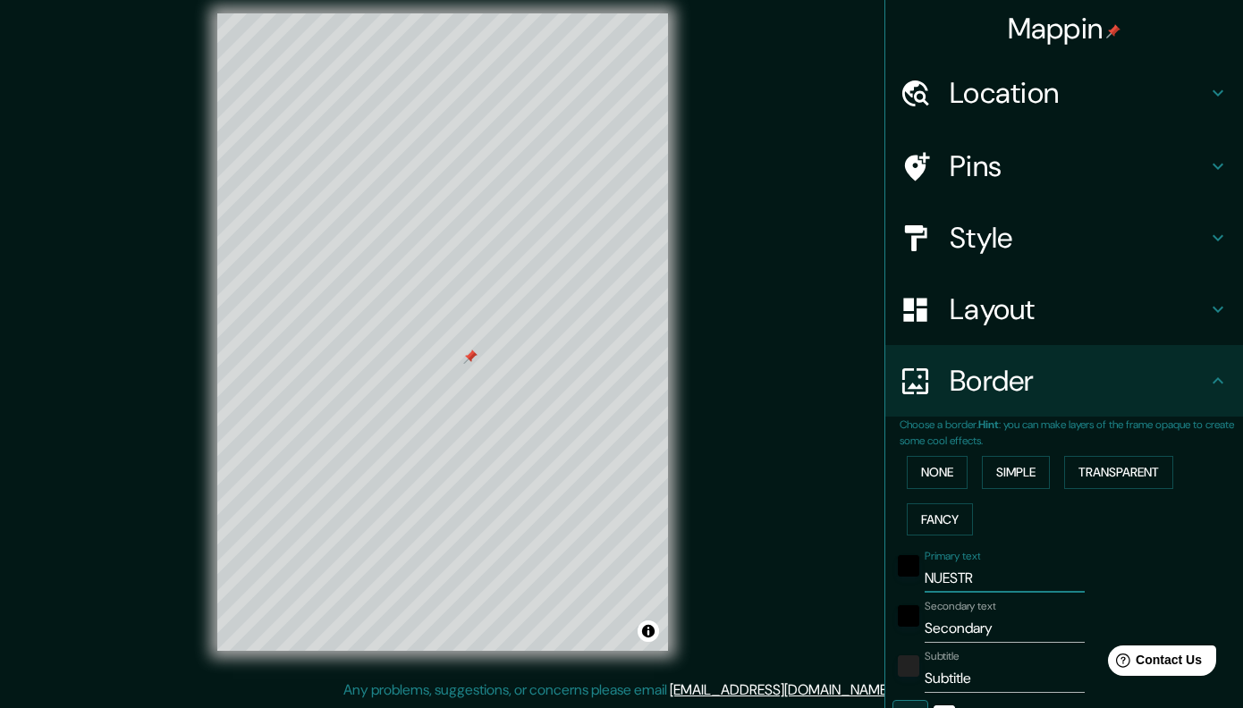
type input "202"
type input "40"
type input "NUEST"
type input "202"
type input "40"
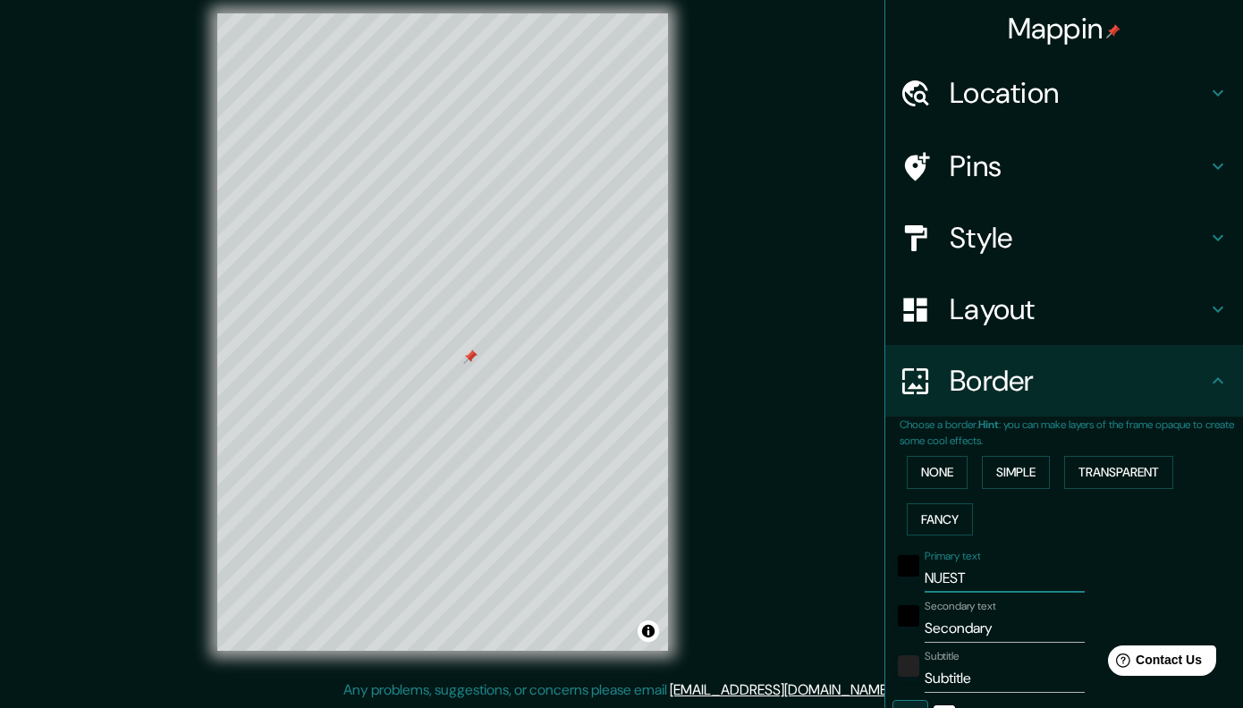
type input "NUES"
type input "202"
type input "40"
type input "NUE"
type input "202"
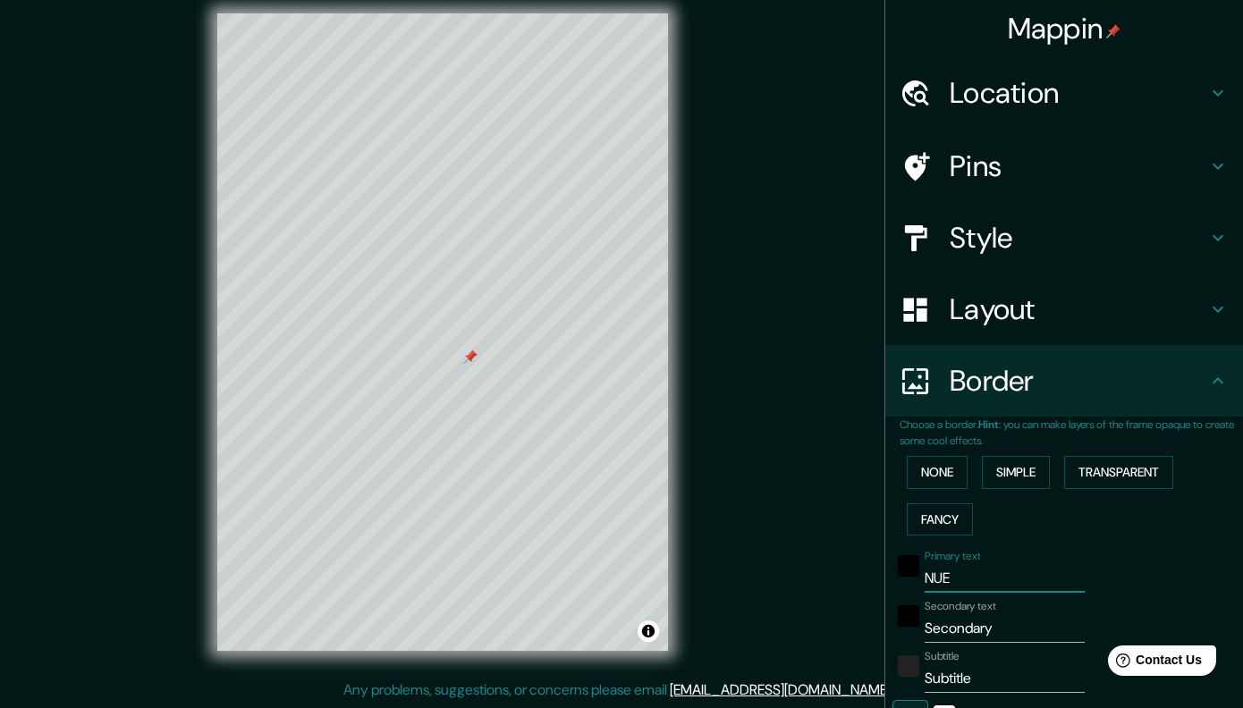
type input "40"
type input "NU"
type input "202"
type input "40"
type input "N"
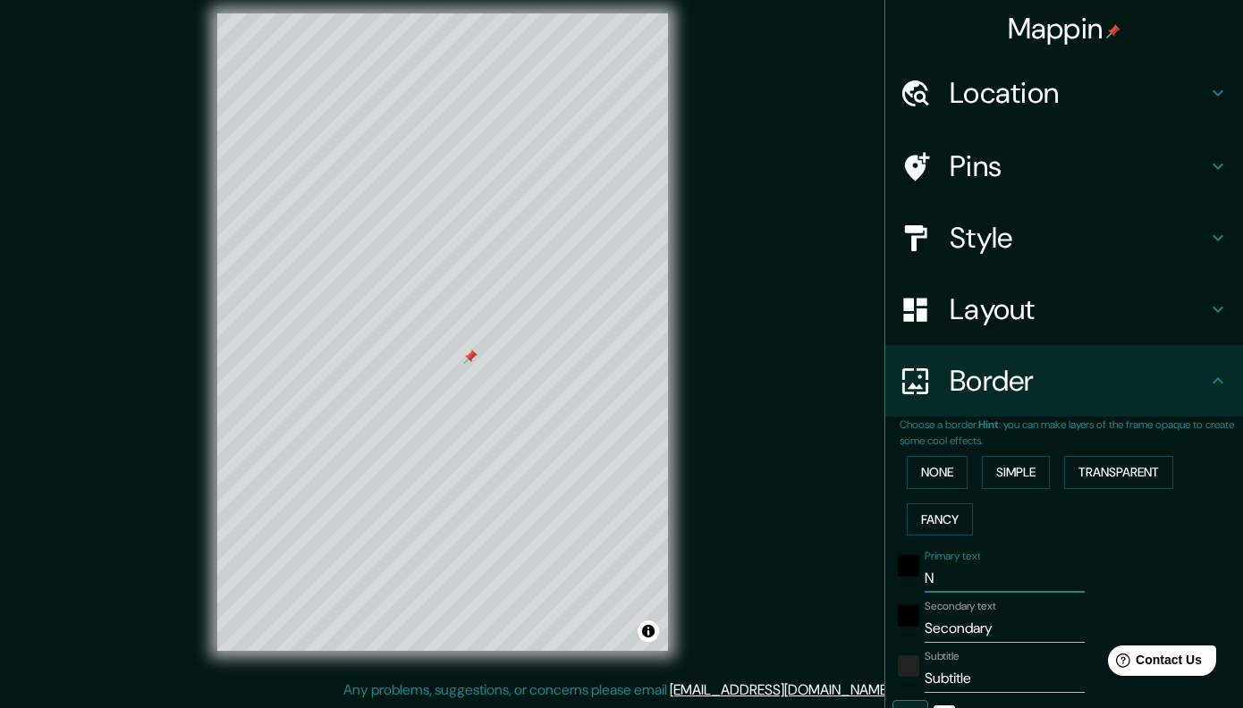
type input "202"
type input "40"
type input "202"
type input "40"
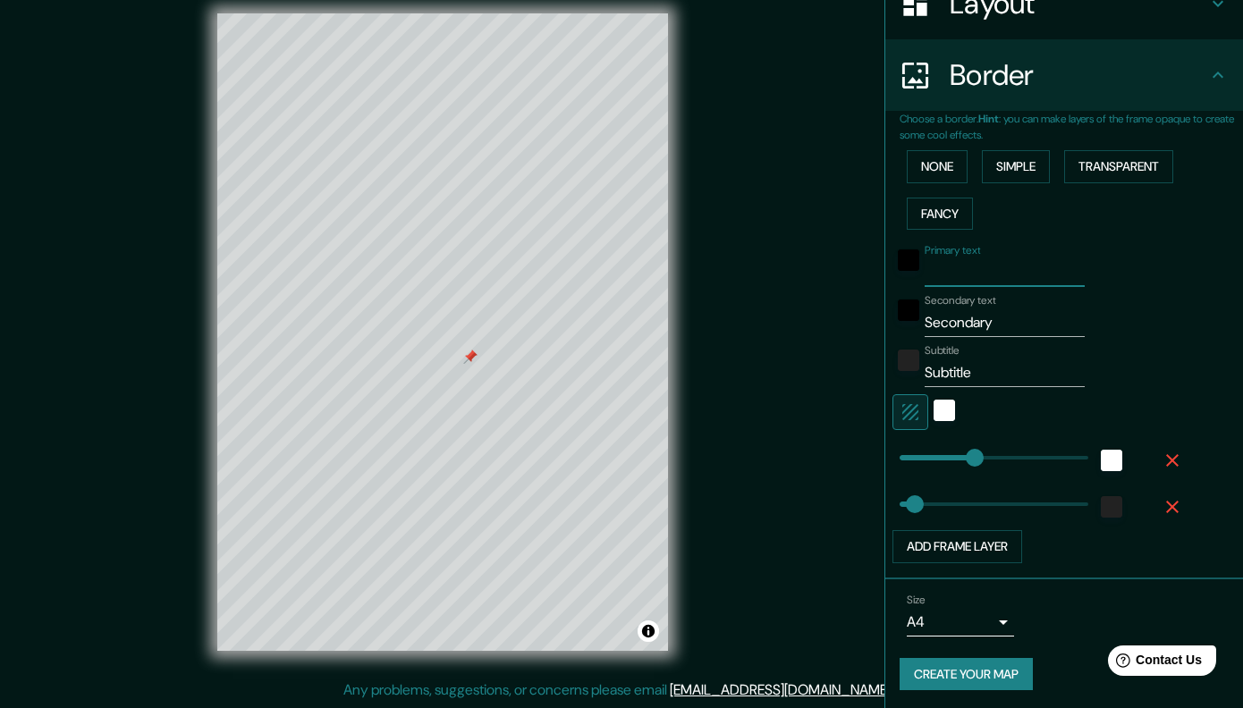
scroll to position [309, 0]
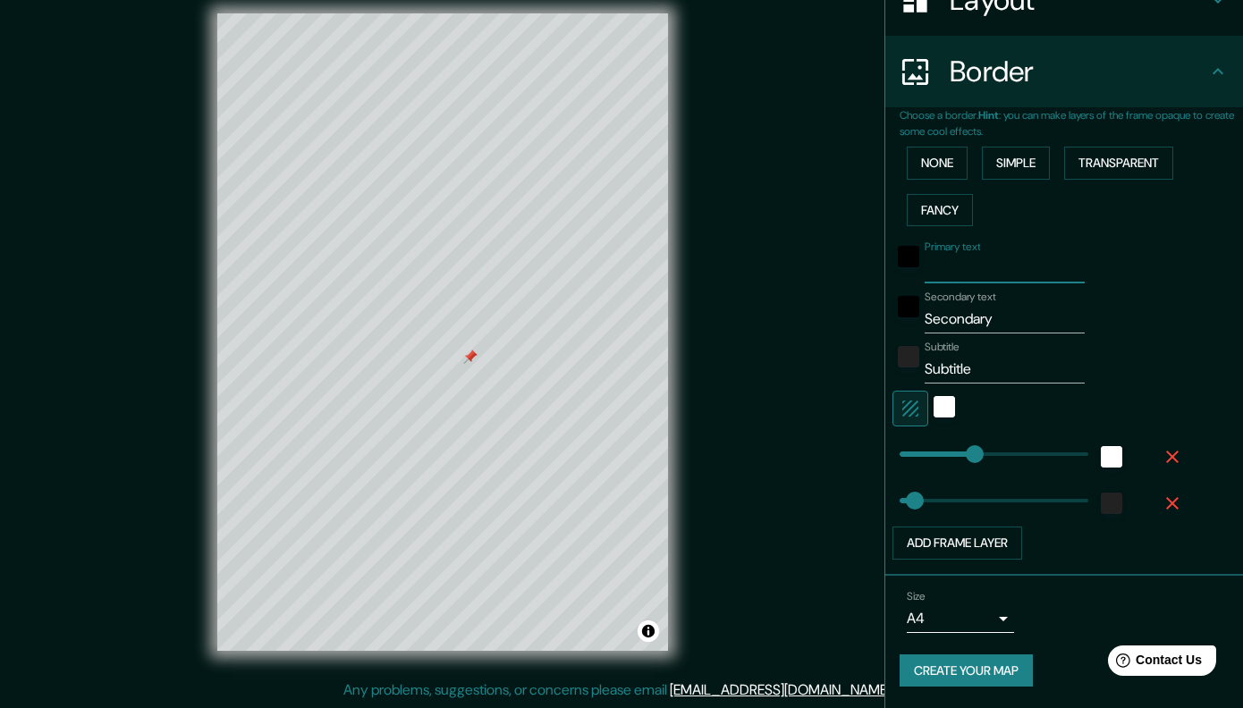
click at [1005, 623] on body "Mappin Location [STREET_ADDRESS] Pins Style Layout Border Choose a border. Hint…" at bounding box center [621, 339] width 1243 height 708
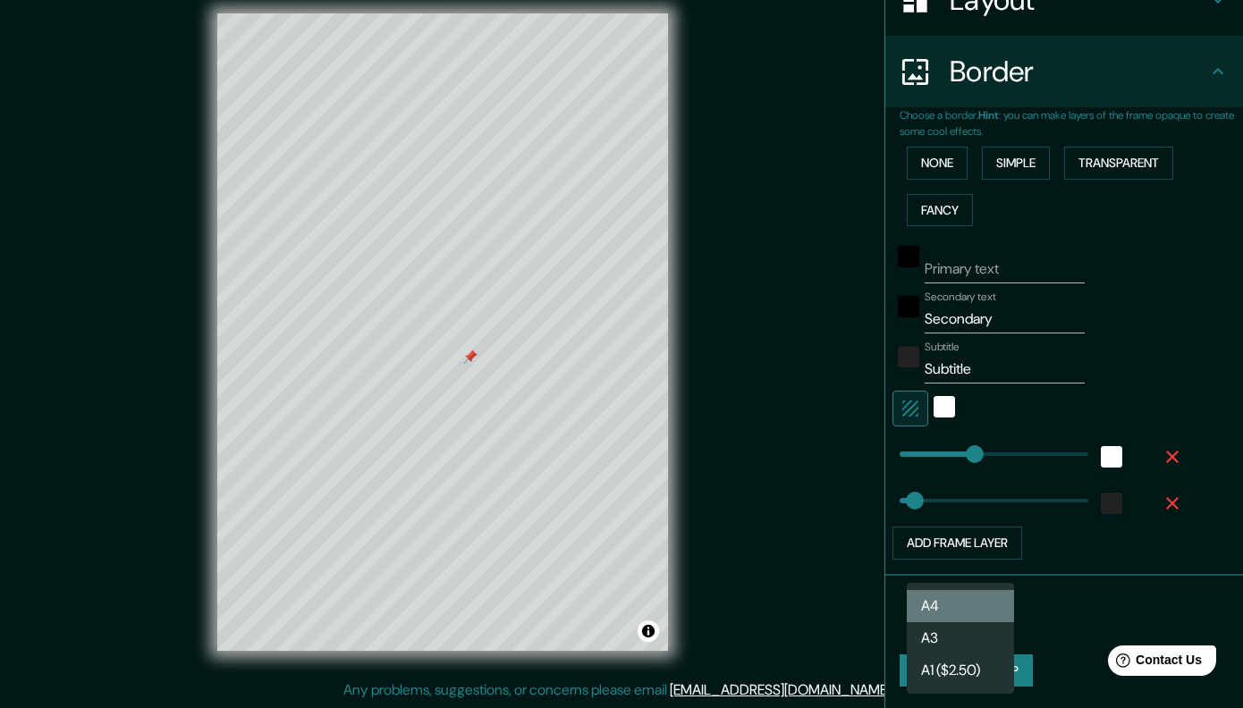
click at [995, 603] on li "A4" at bounding box center [960, 606] width 107 height 32
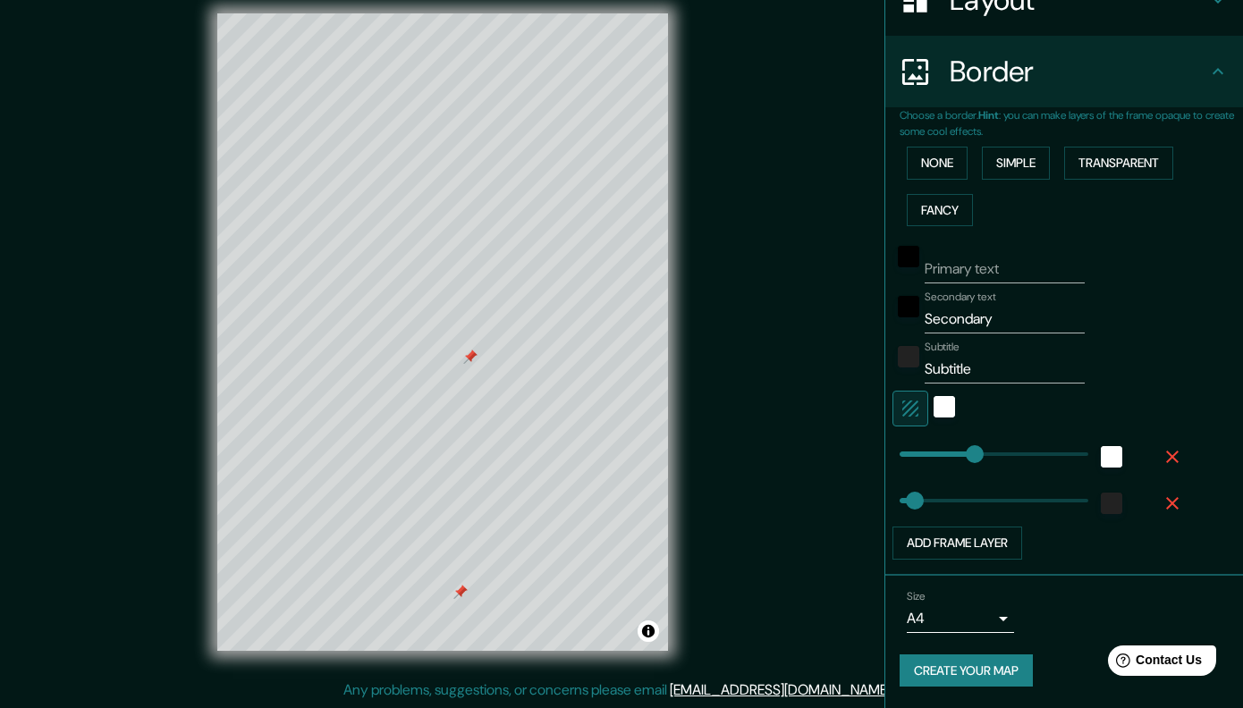
type input "202"
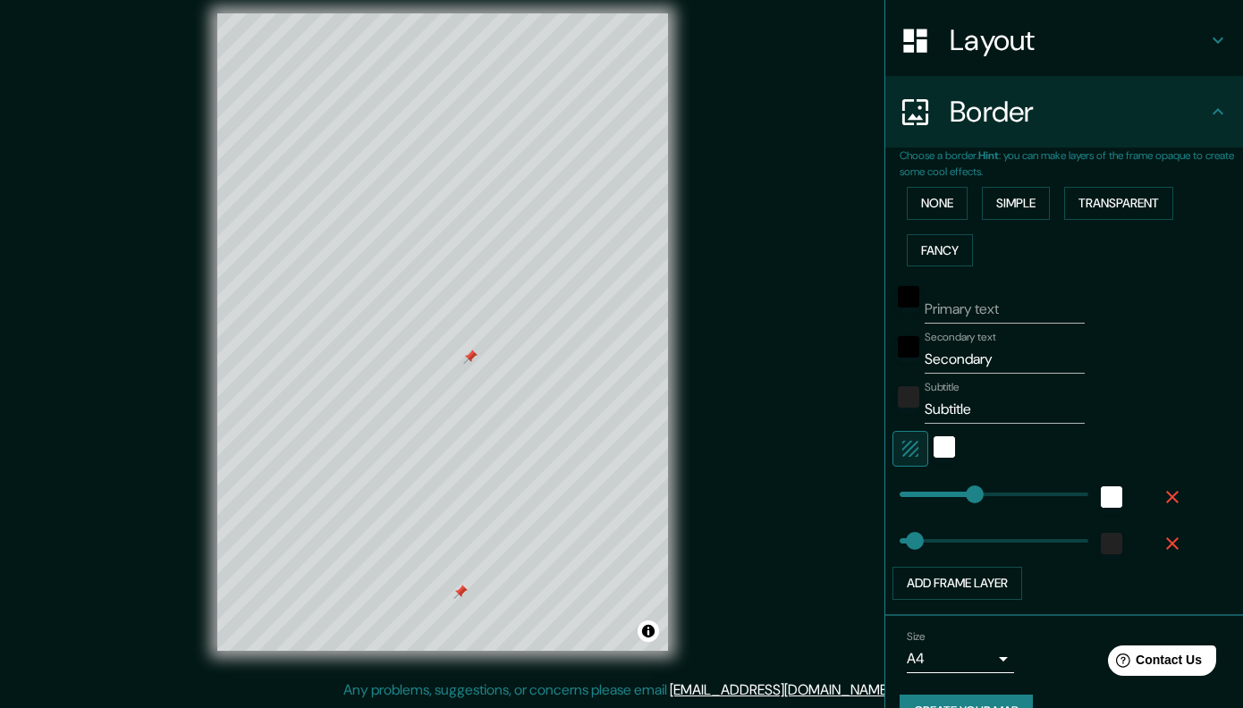
click at [1022, 373] on input "Secondary" at bounding box center [1005, 359] width 160 height 29
type input "Seconda"
type input "202"
type input "40"
type input "Second"
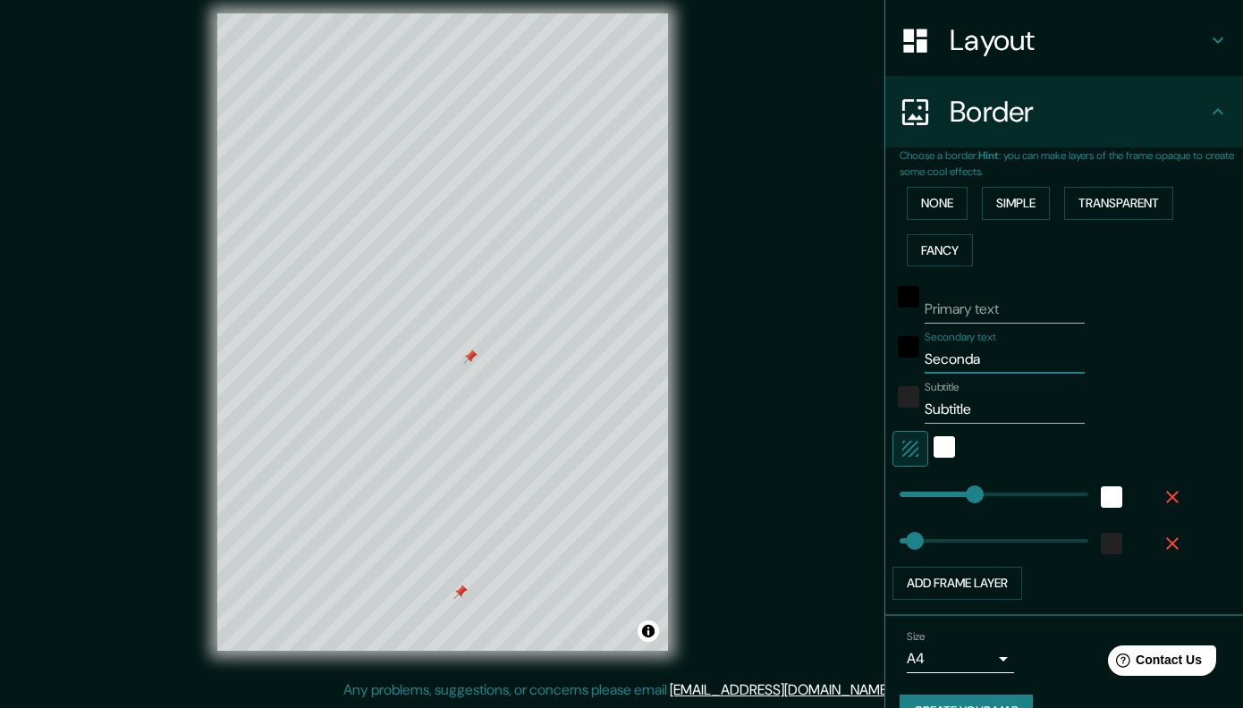
type input "202"
type input "40"
type input "Secon"
type input "202"
type input "40"
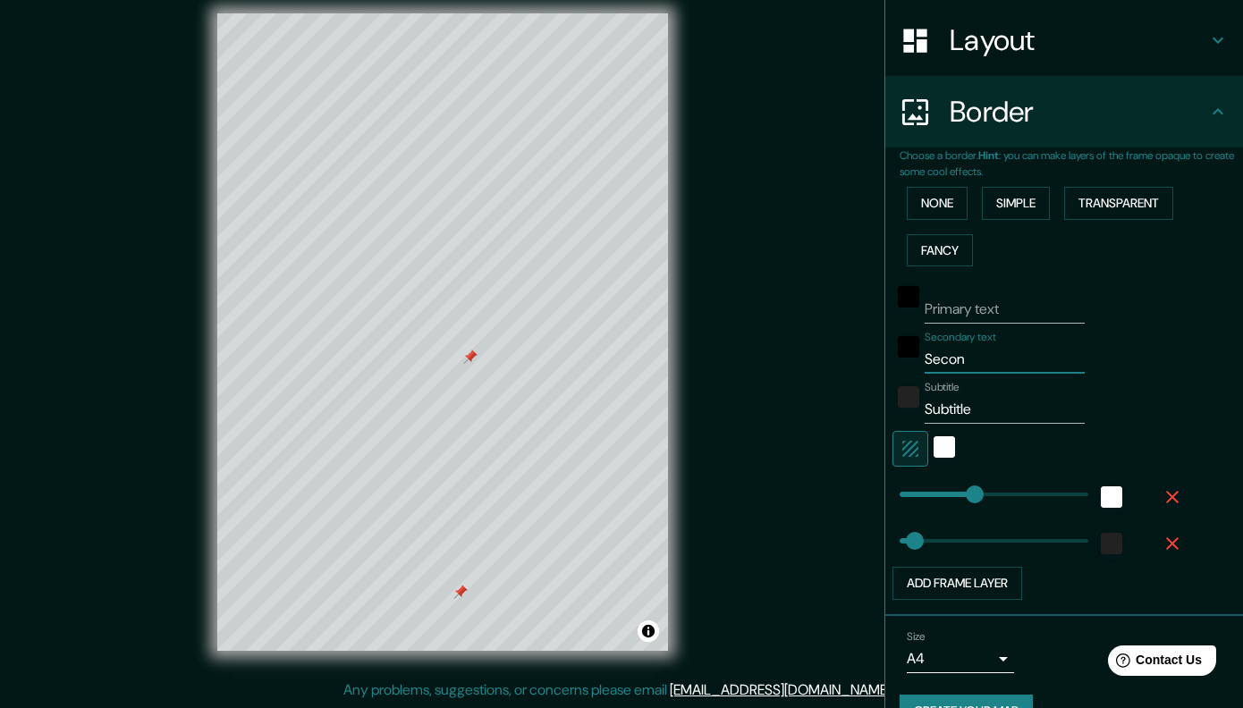
type input "Seco"
type input "202"
type input "40"
type input "Se"
type input "202"
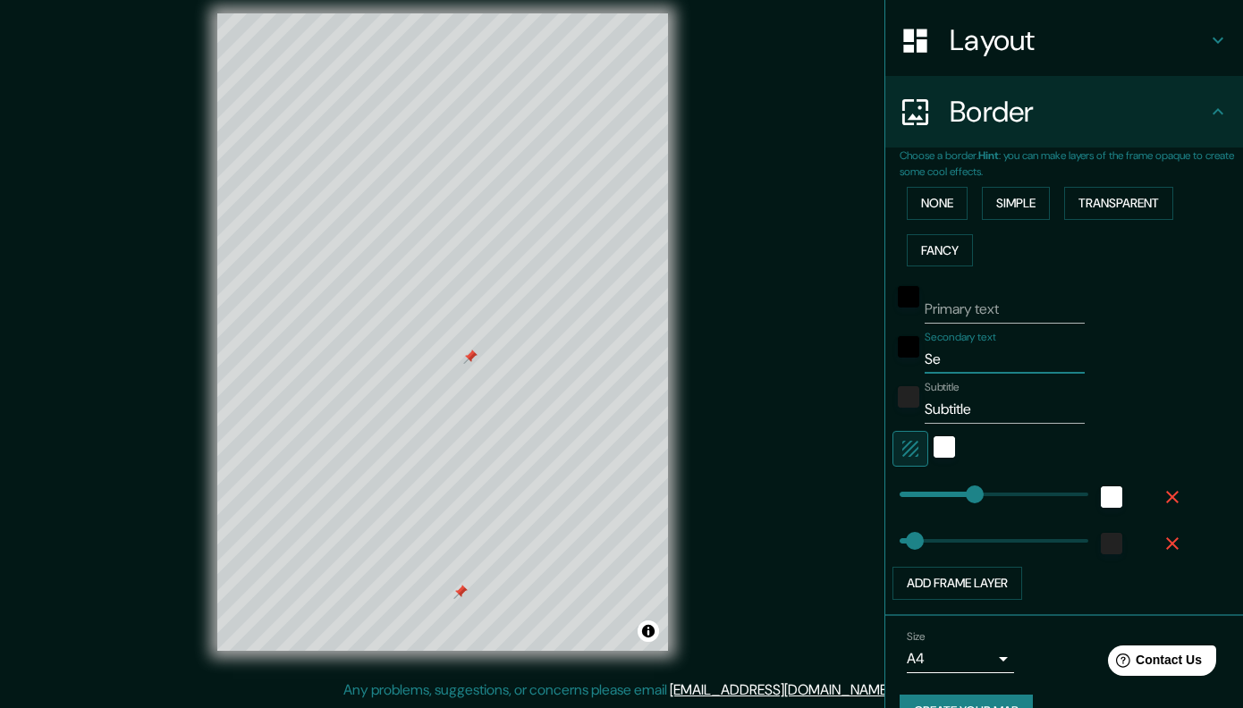
type input "40"
type input "S"
type input "202"
type input "40"
type input "202"
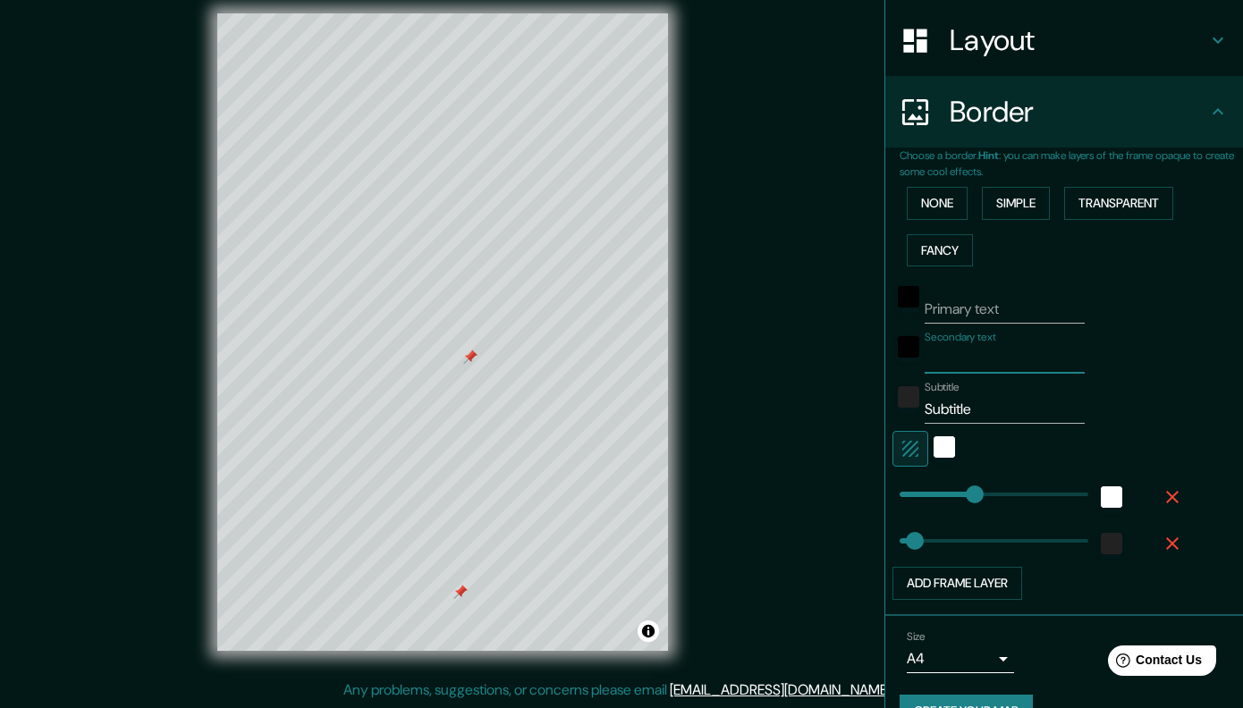
type input "40"
click at [1043, 420] on input "Subtitle" at bounding box center [1005, 409] width 160 height 29
type input "Subtit"
type input "202"
type input "40"
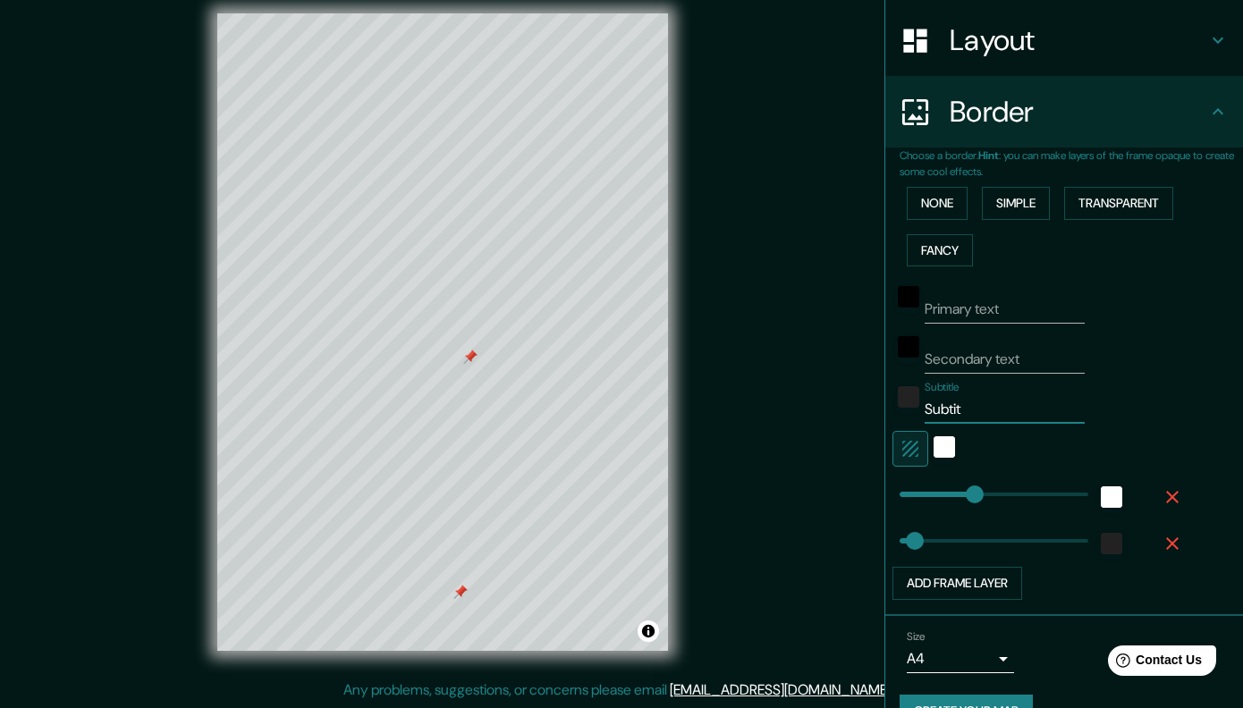
type input "Subti"
type input "202"
type input "40"
type input "Subt"
type input "202"
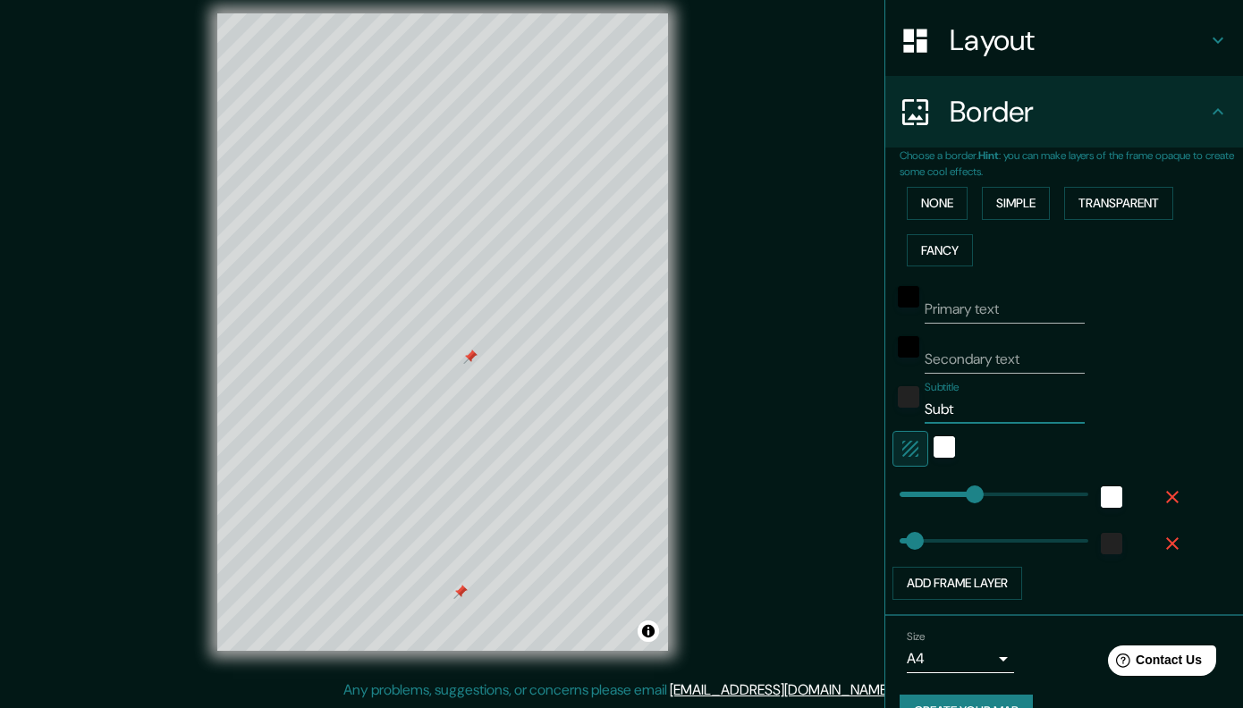
type input "40"
type input "Sub"
type input "202"
type input "40"
type input "Su"
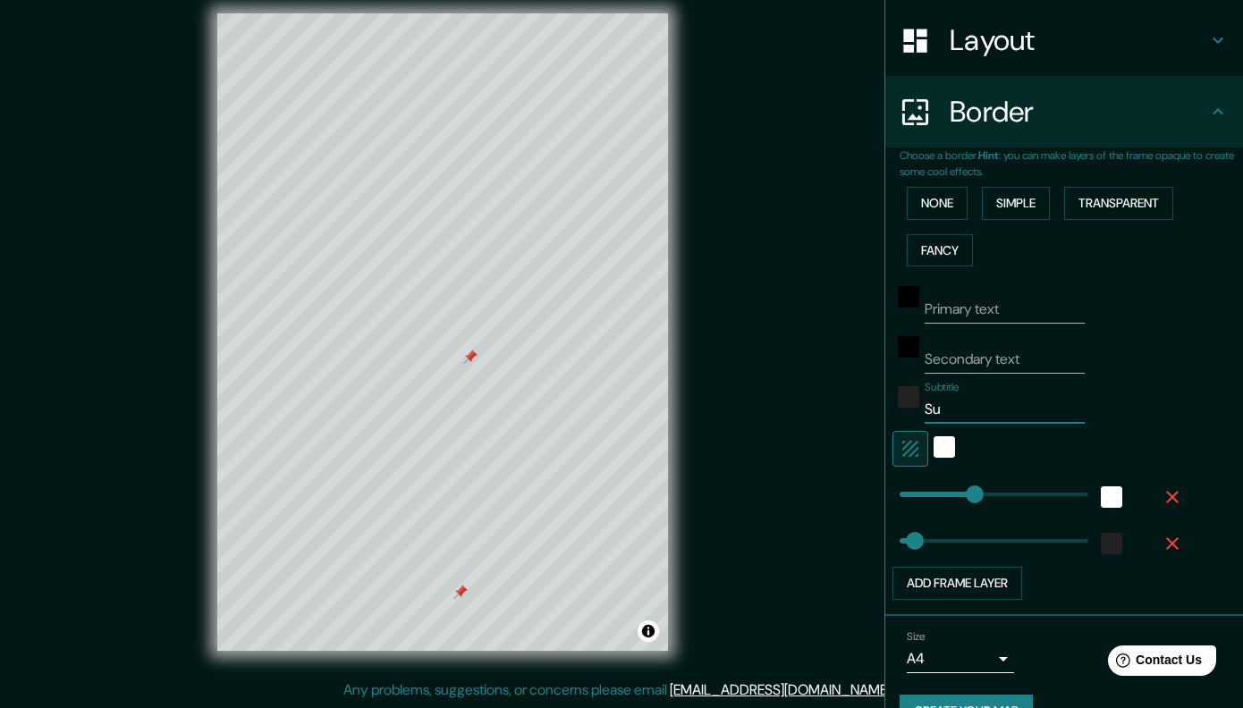
type input "202"
type input "40"
type input "S"
type input "202"
type input "40"
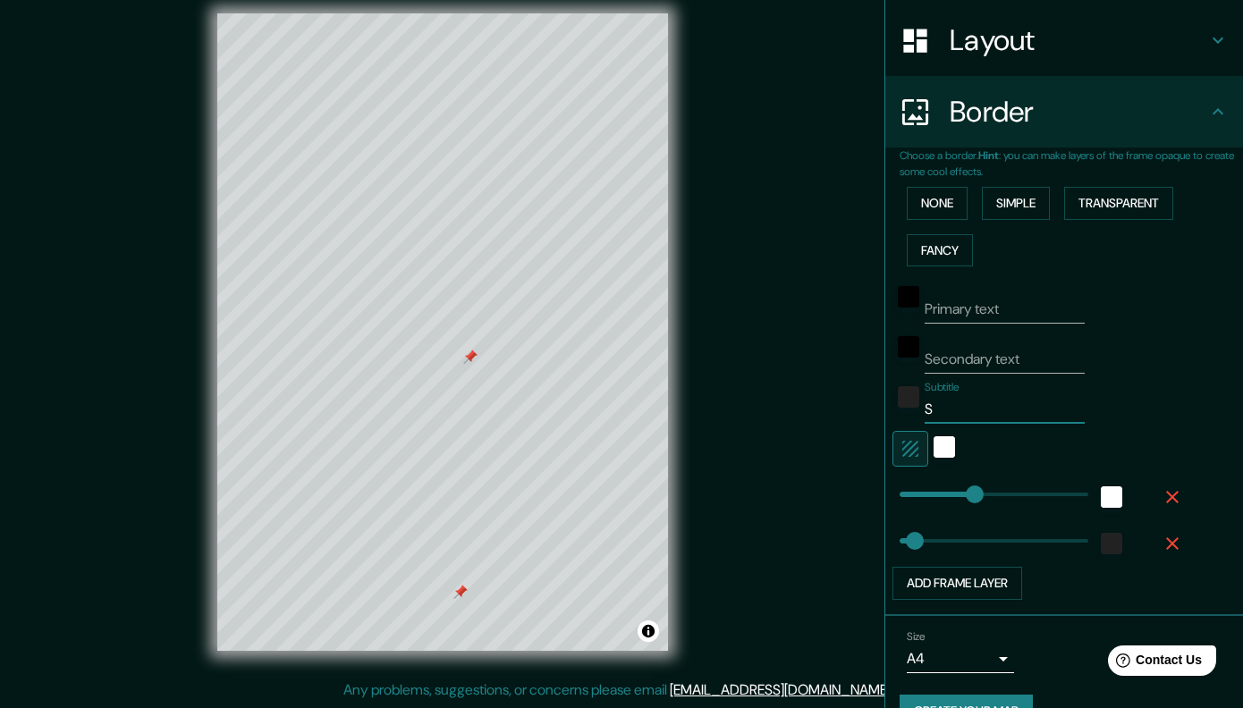
type input "202"
click at [463, 594] on div at bounding box center [460, 592] width 14 height 14
type input "40"
type input "EL"
type input "202"
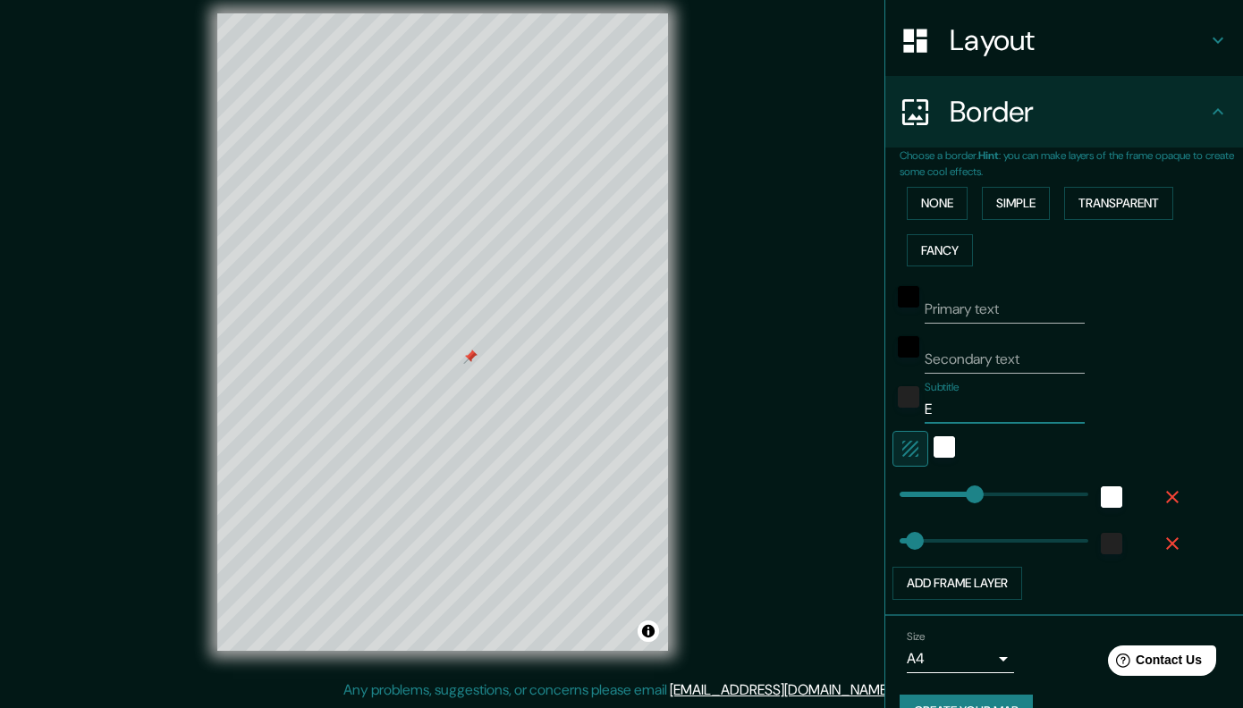
type input "40"
type input "EL"
type input "202"
type input "40"
type input "EL NO"
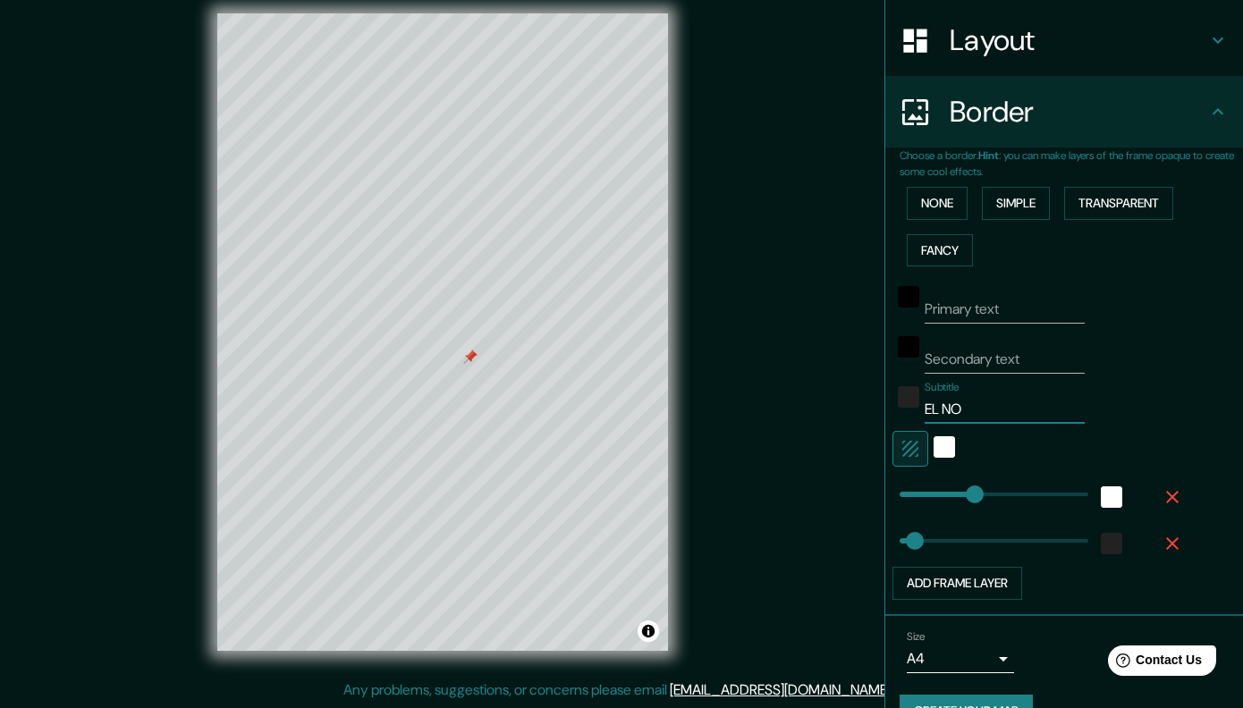
type input "202"
type input "40"
type input "EL NOST"
type input "202"
type input "40"
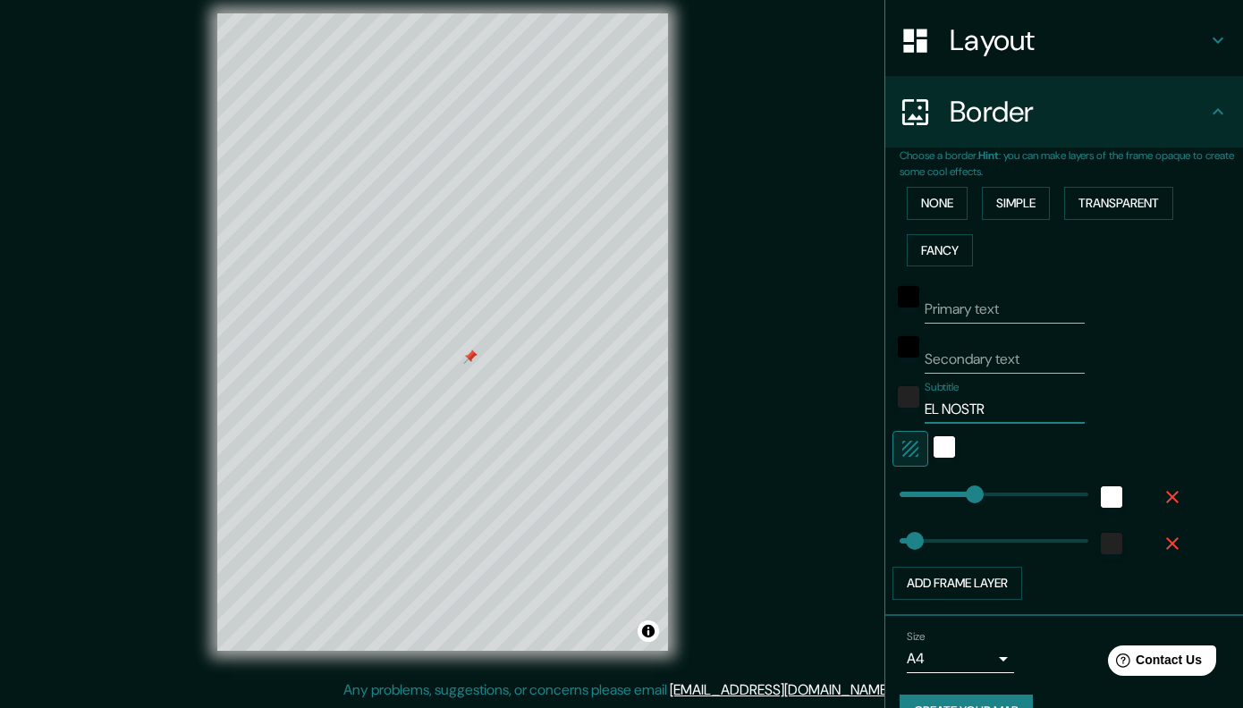
type input "EL NOSTRE"
type input "202"
type input "40"
type input "EL NOSTRE"
type input "202"
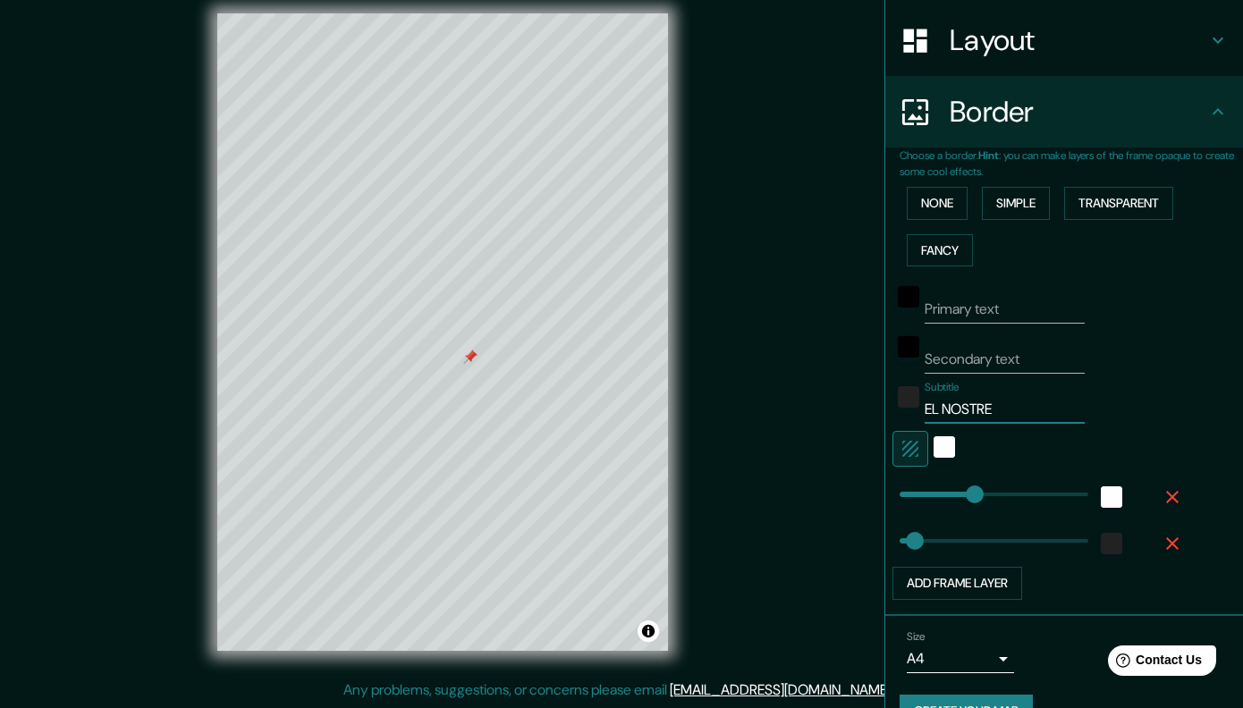
type input "40"
type input "EL NOSTRE P"
type input "202"
type input "40"
type input "EL NOSTRE PRI"
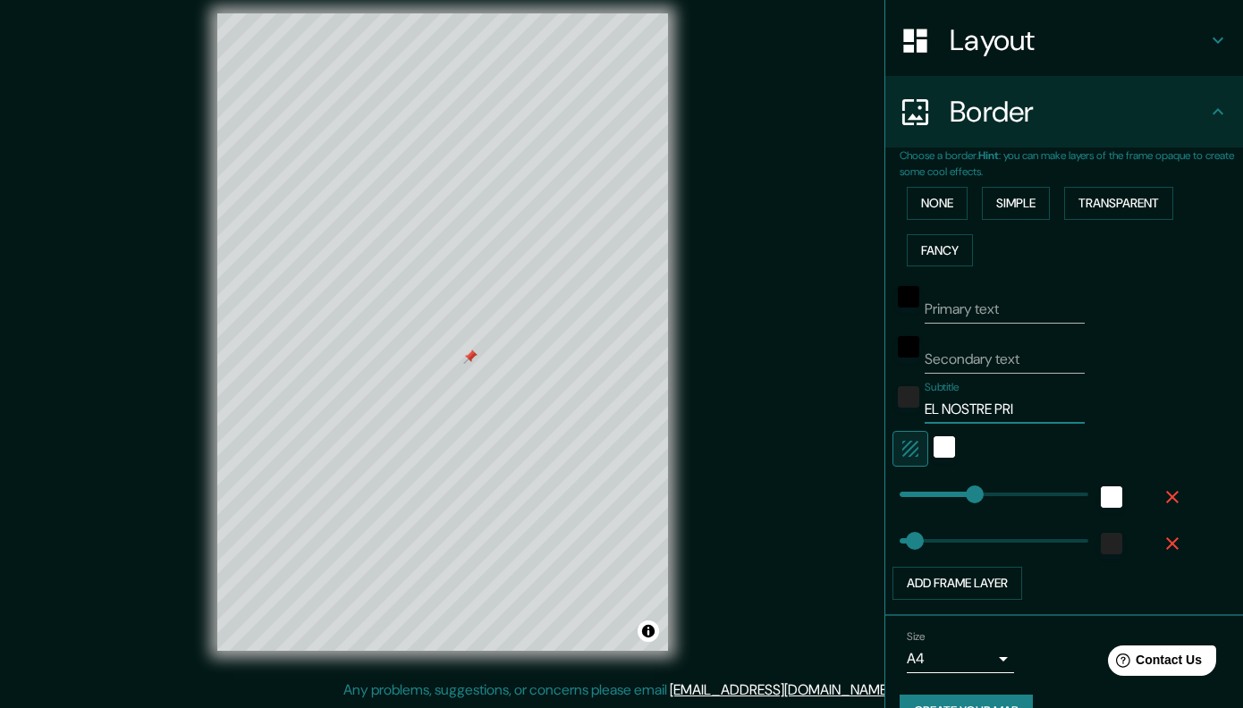
type input "202"
type input "40"
type input "EL NOSTRE PRIME"
type input "202"
type input "40"
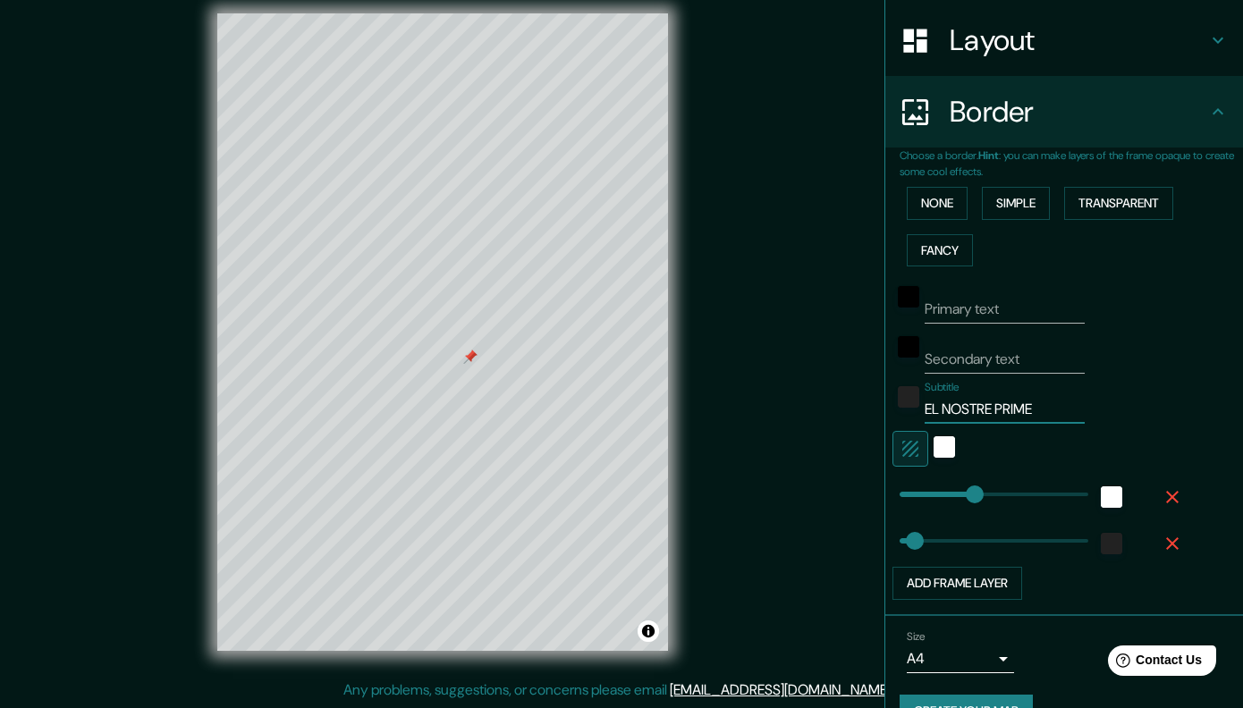
type input "EL NOSTRE PRIMER"
type input "202"
type input "40"
type input "EL NOSTRE PRIMER B"
type input "202"
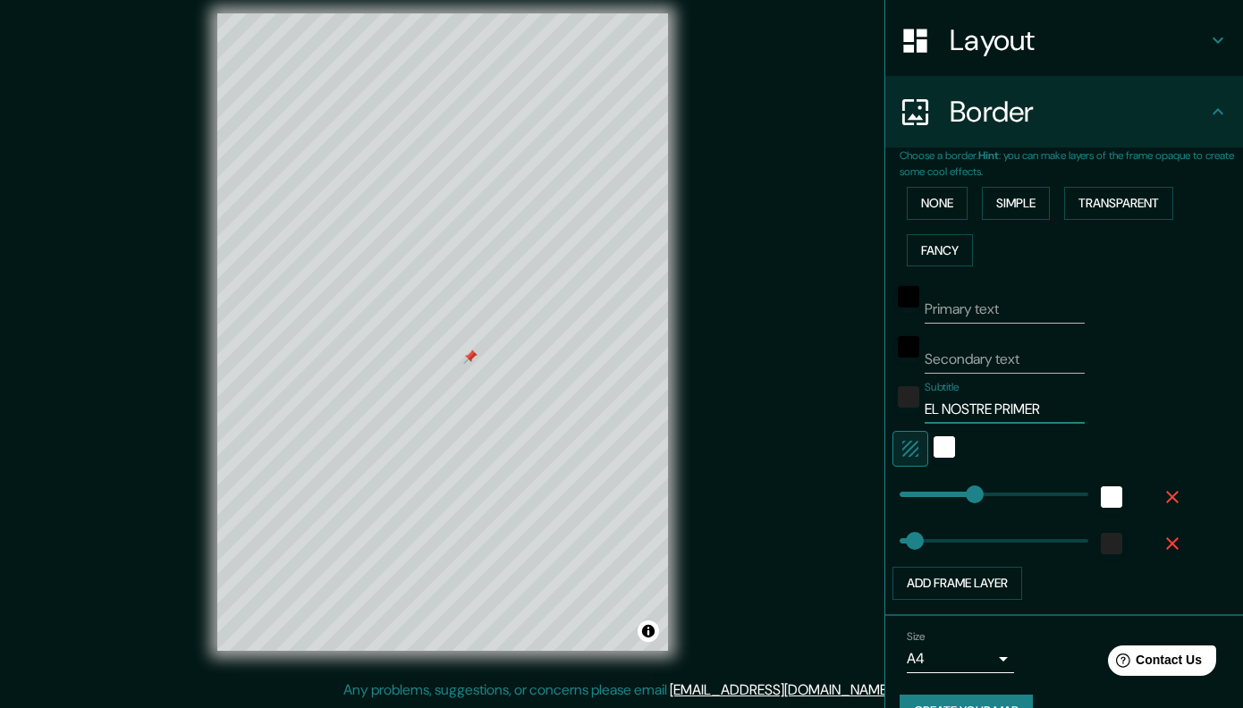
type input "40"
type input "EL NOSTRE PRIMER BES"
type input "202"
type input "40"
type input "202"
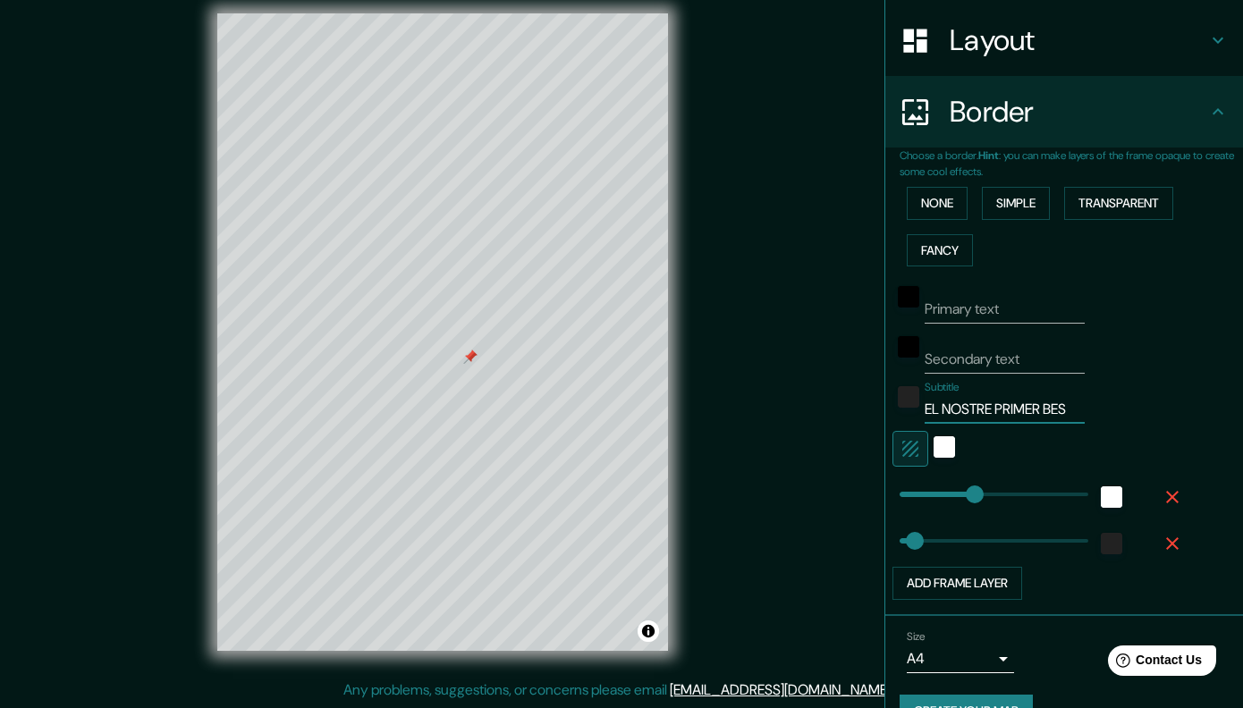
scroll to position [309, 0]
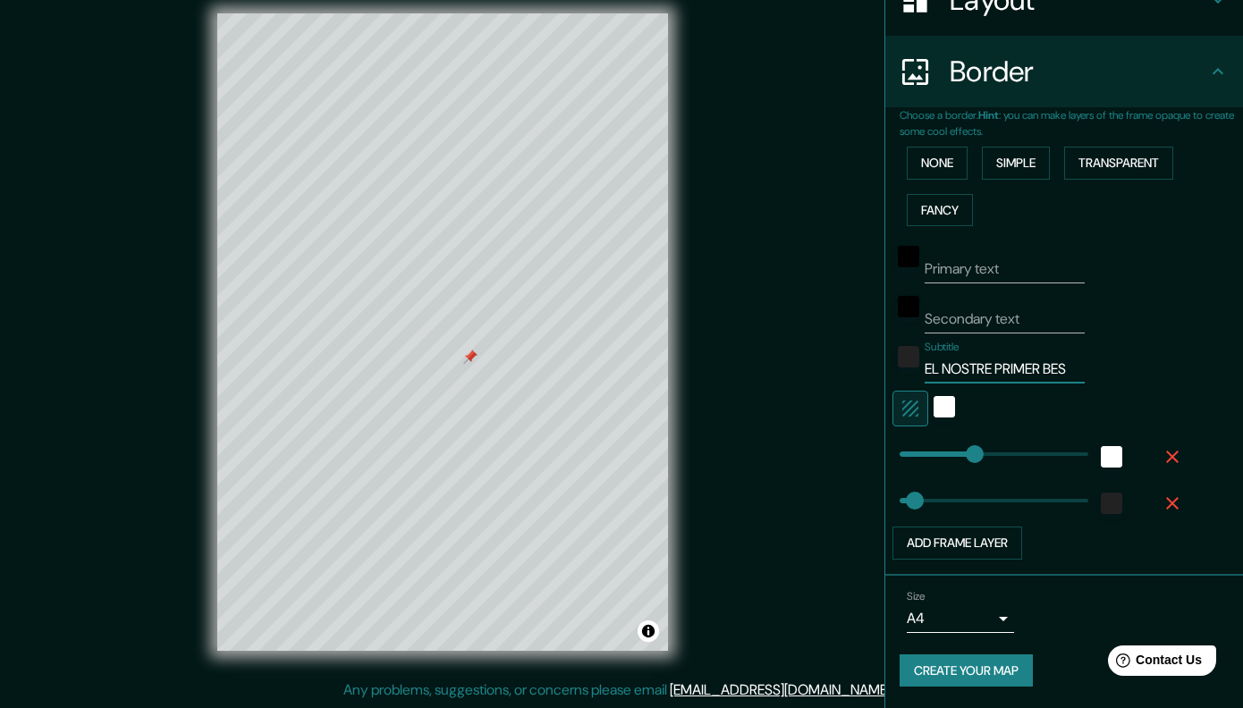
type input "EL NOSTRE PRIMER BES"
click at [983, 674] on button "Create your map" at bounding box center [966, 671] width 133 height 33
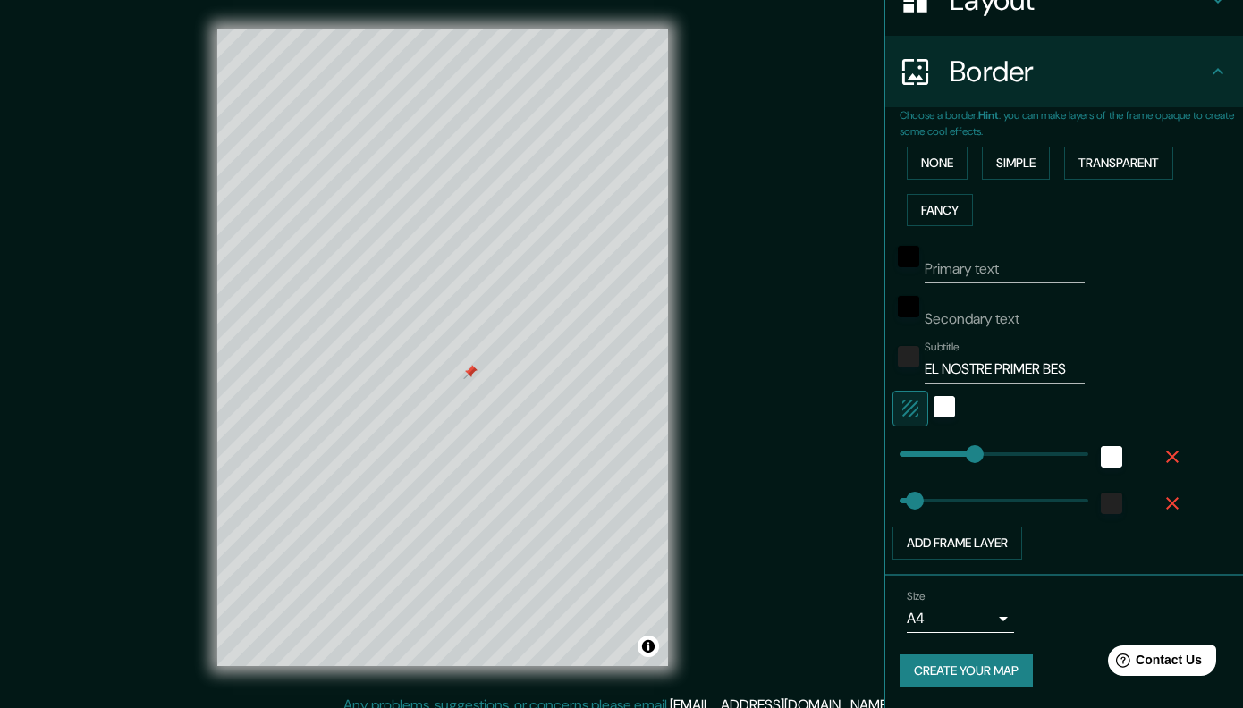
scroll to position [15, 0]
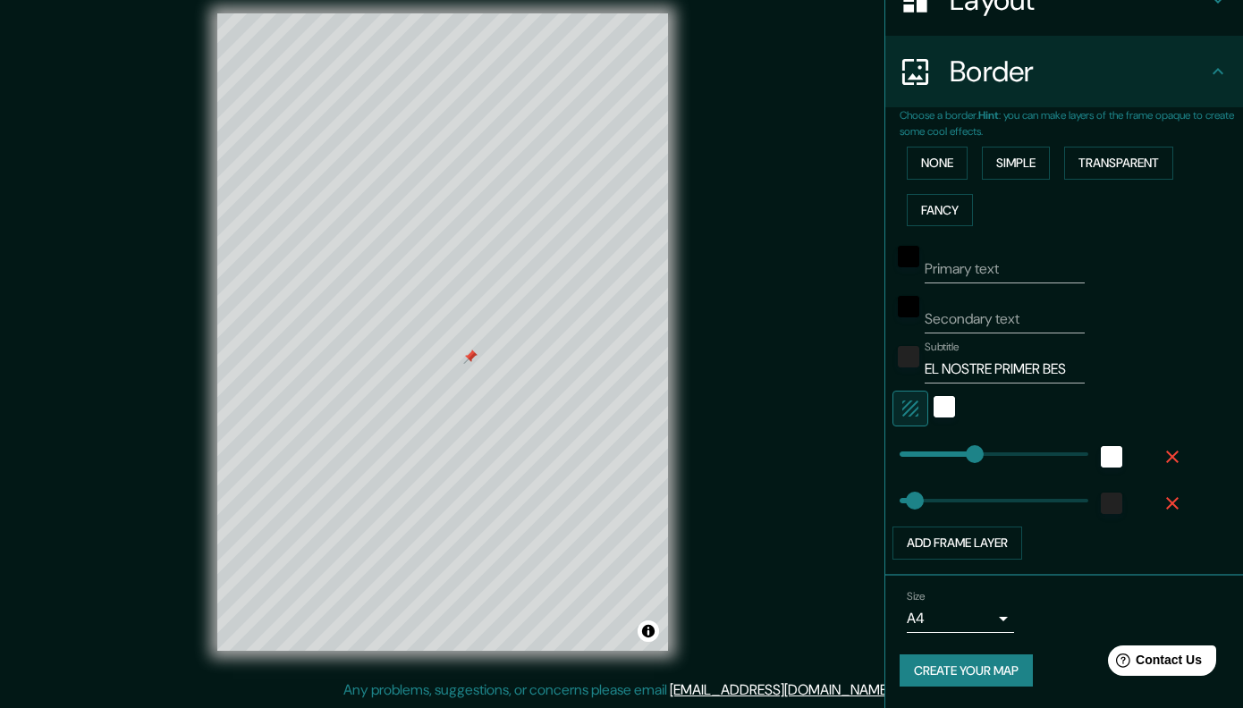
type input "40"
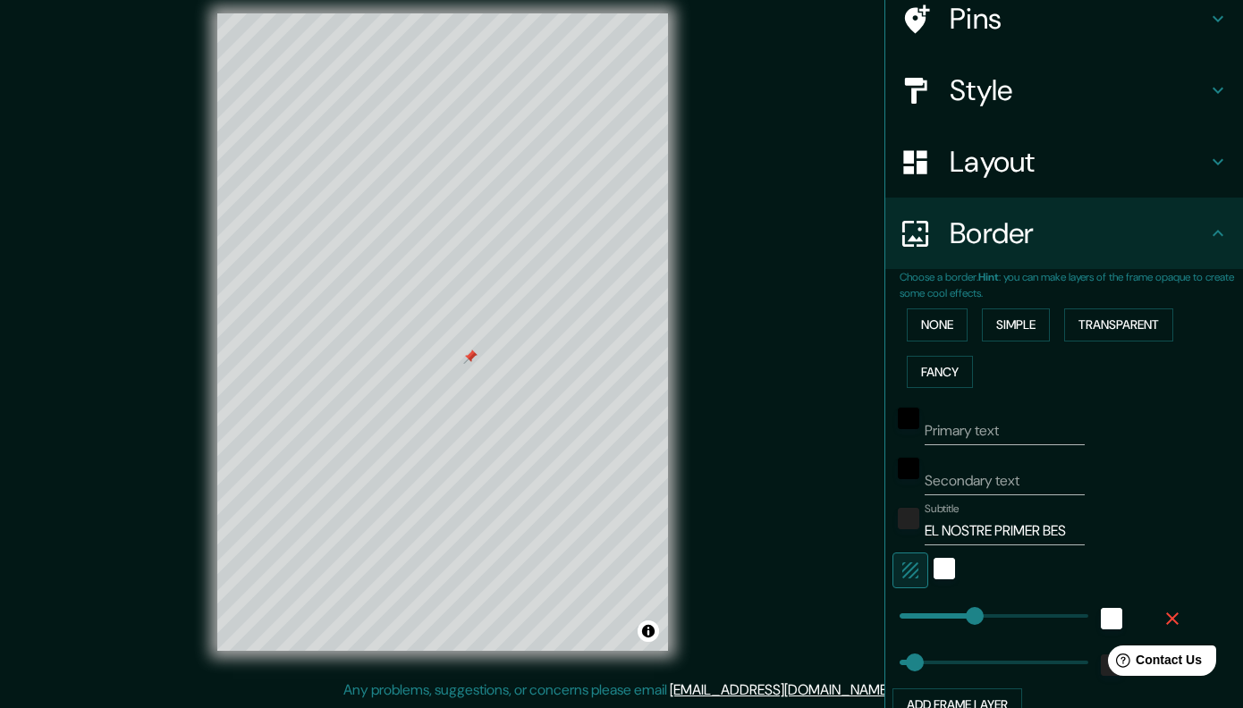
scroll to position [309, 0]
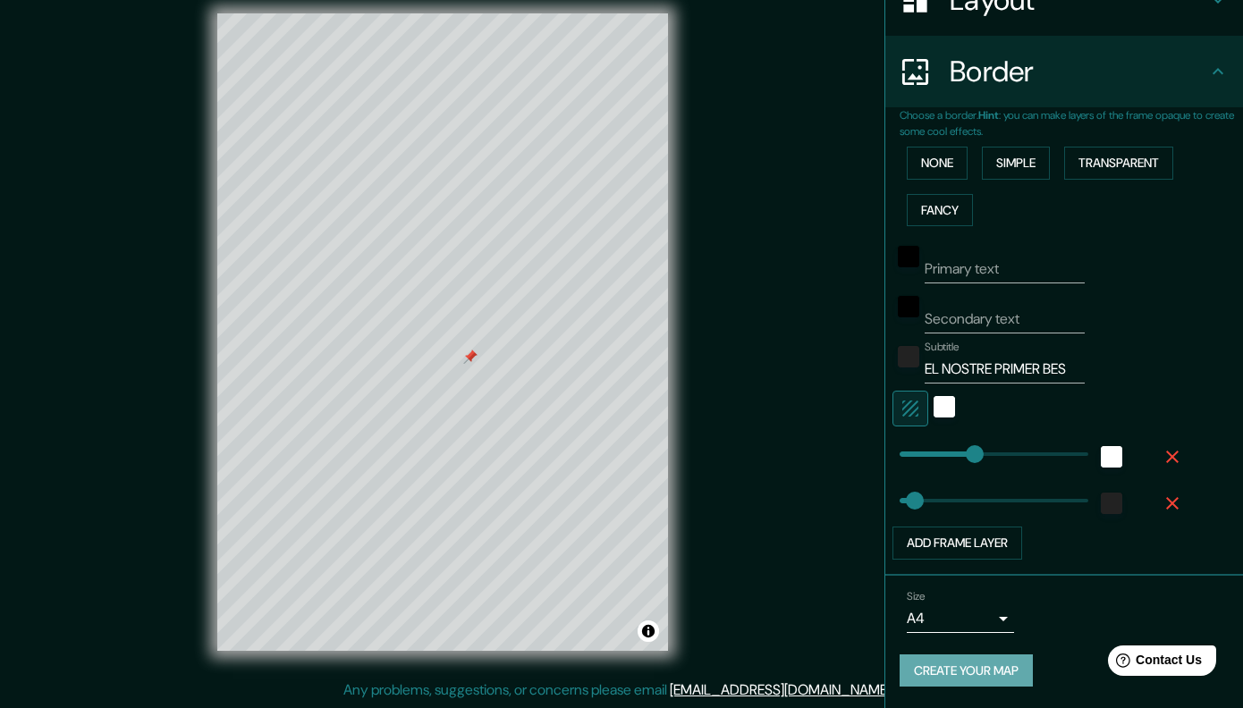
click at [963, 667] on button "Create your map" at bounding box center [966, 671] width 133 height 33
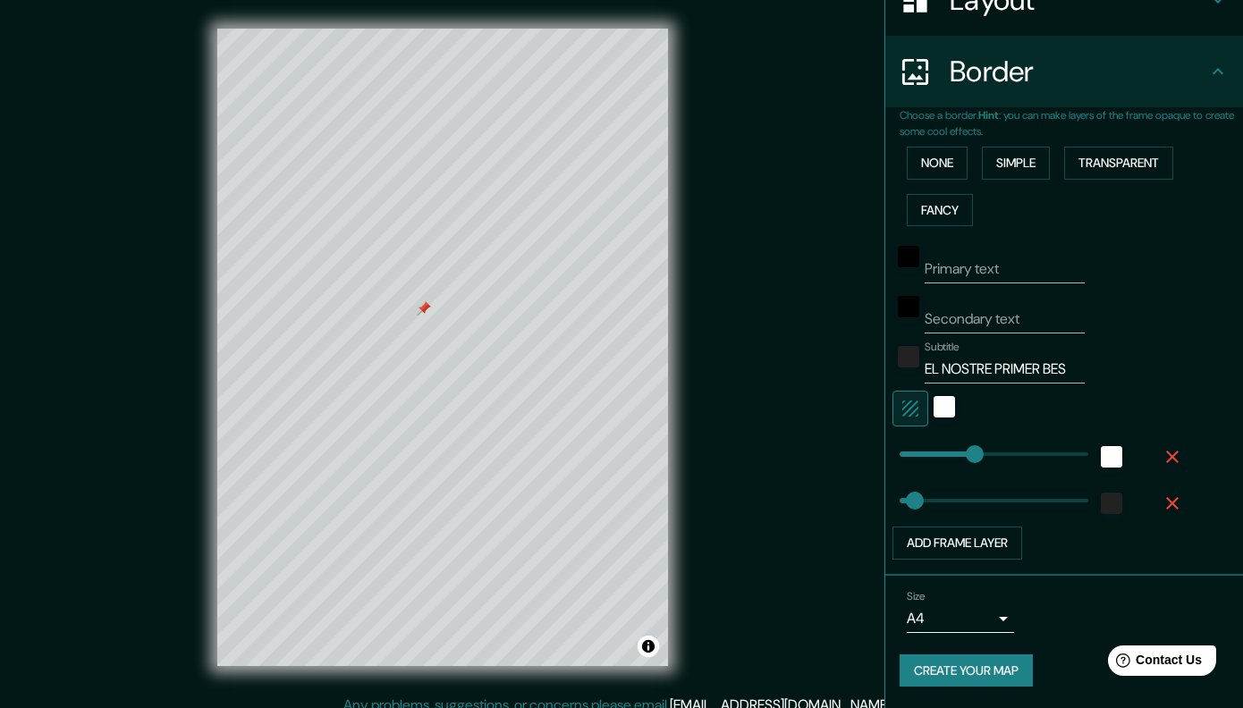
click at [764, 331] on div "Mappin Location [STREET_ADDRESS] Pins Style Layout Border Choose a border. Hint…" at bounding box center [621, 362] width 1243 height 724
click at [1005, 540] on button "Add frame layer" at bounding box center [958, 543] width 130 height 33
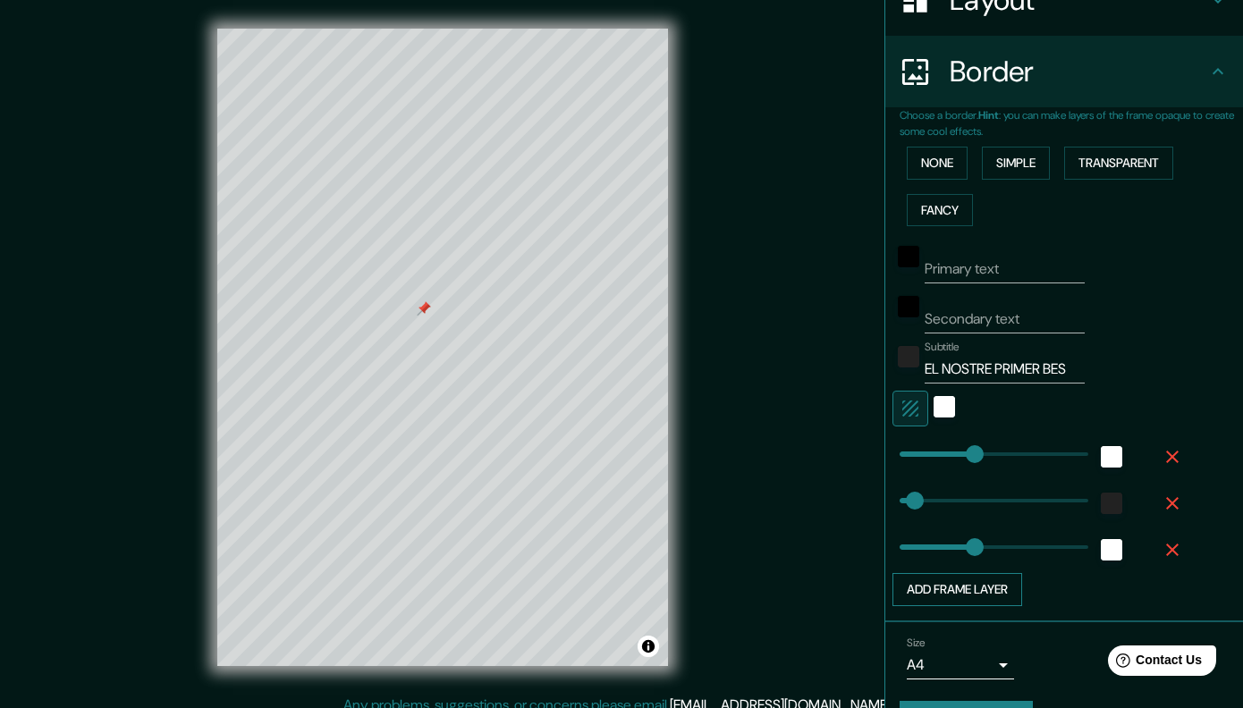
type input "202"
type input "40"
type input "202"
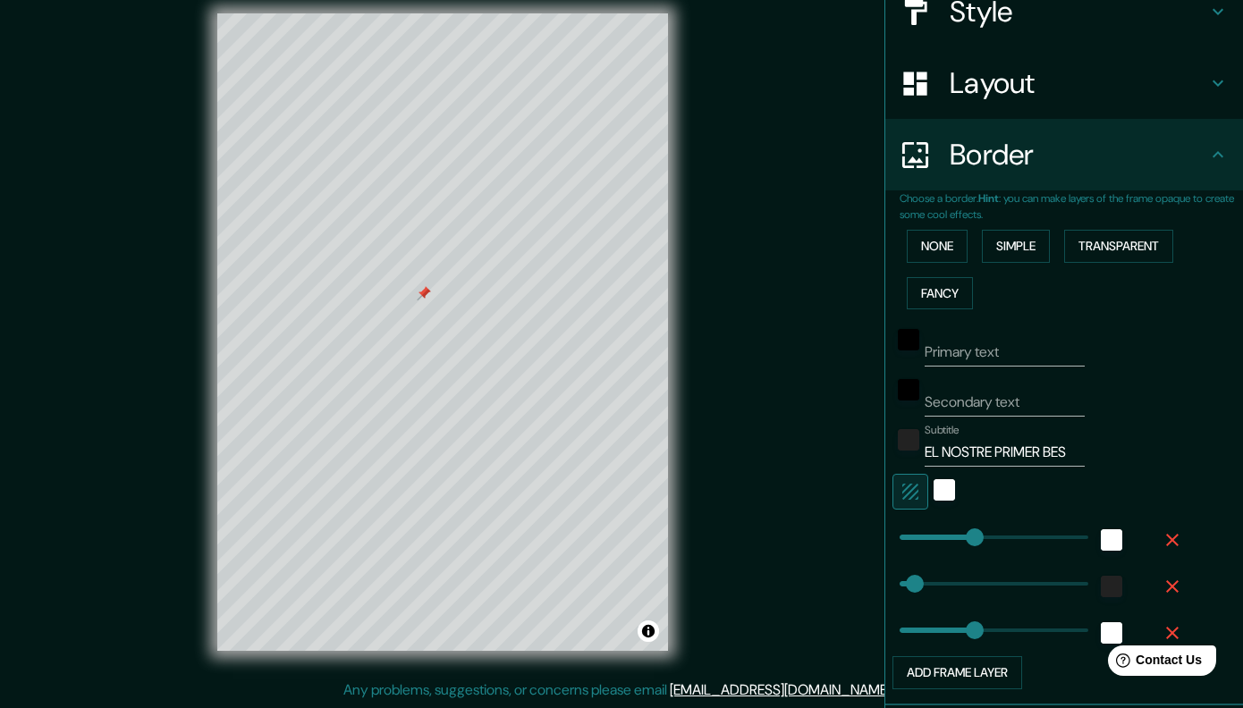
scroll to position [356, 0]
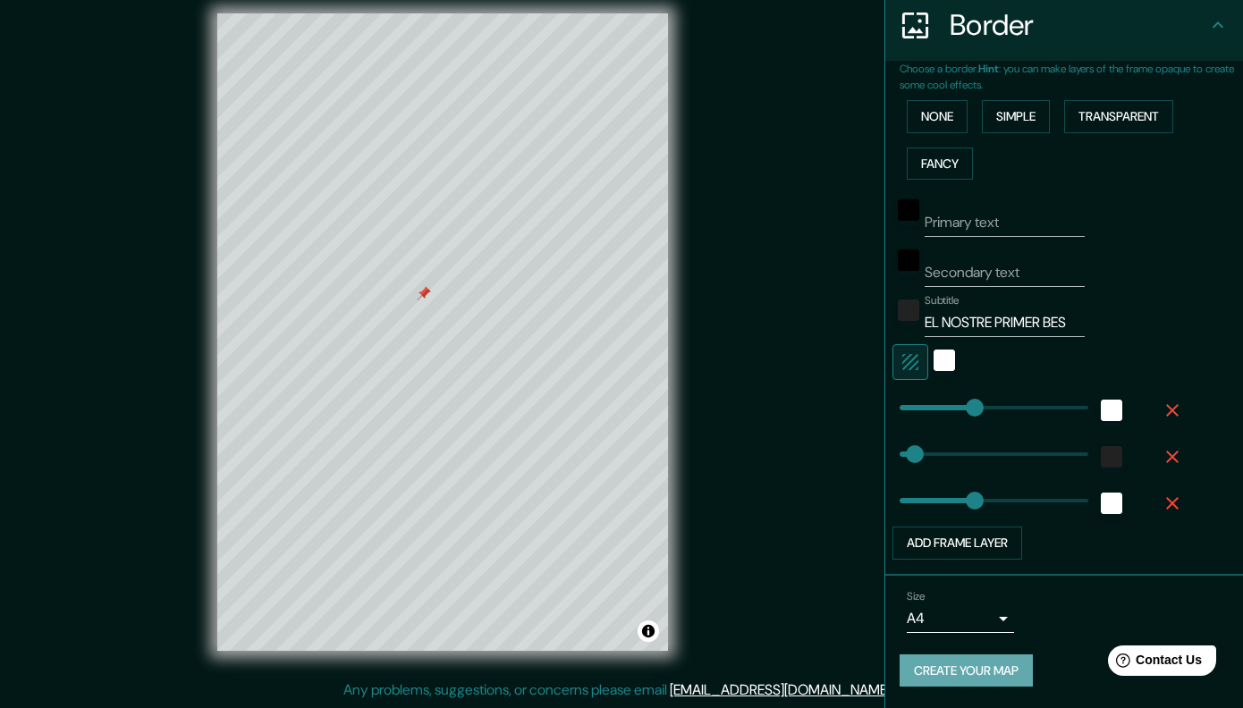
click at [944, 671] on button "Create your map" at bounding box center [966, 671] width 133 height 33
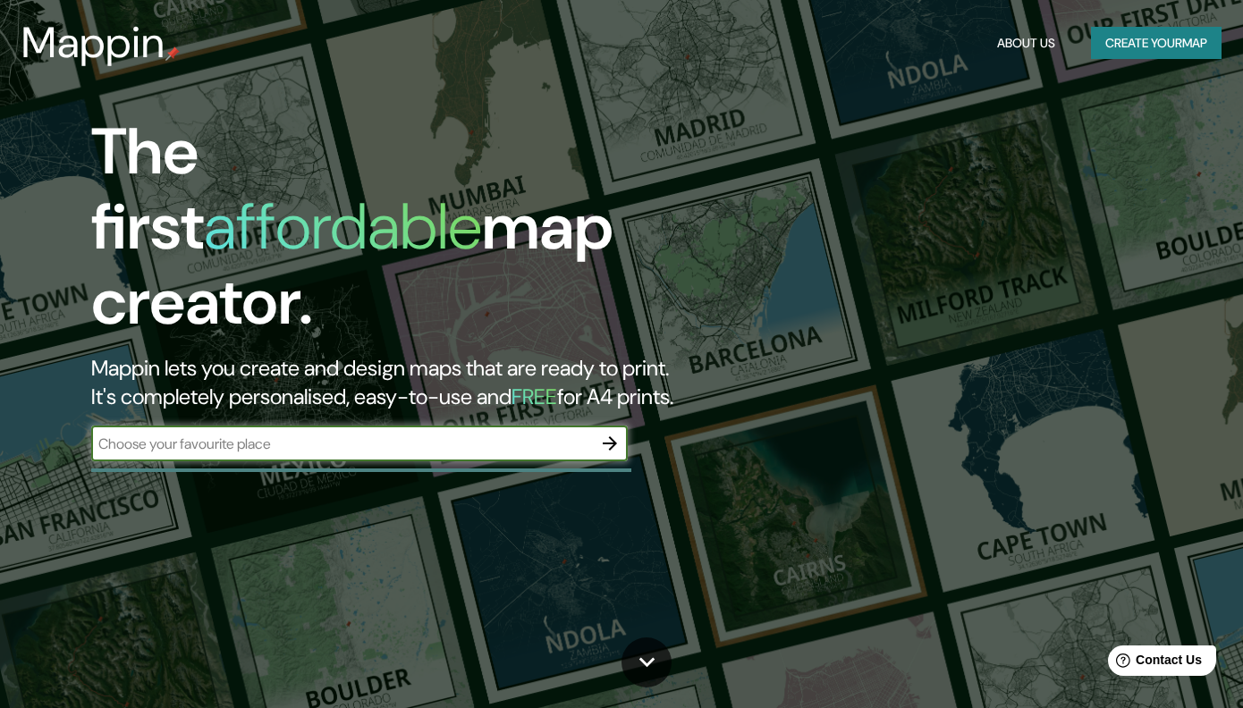
click at [1134, 52] on button "Create your map" at bounding box center [1156, 43] width 131 height 33
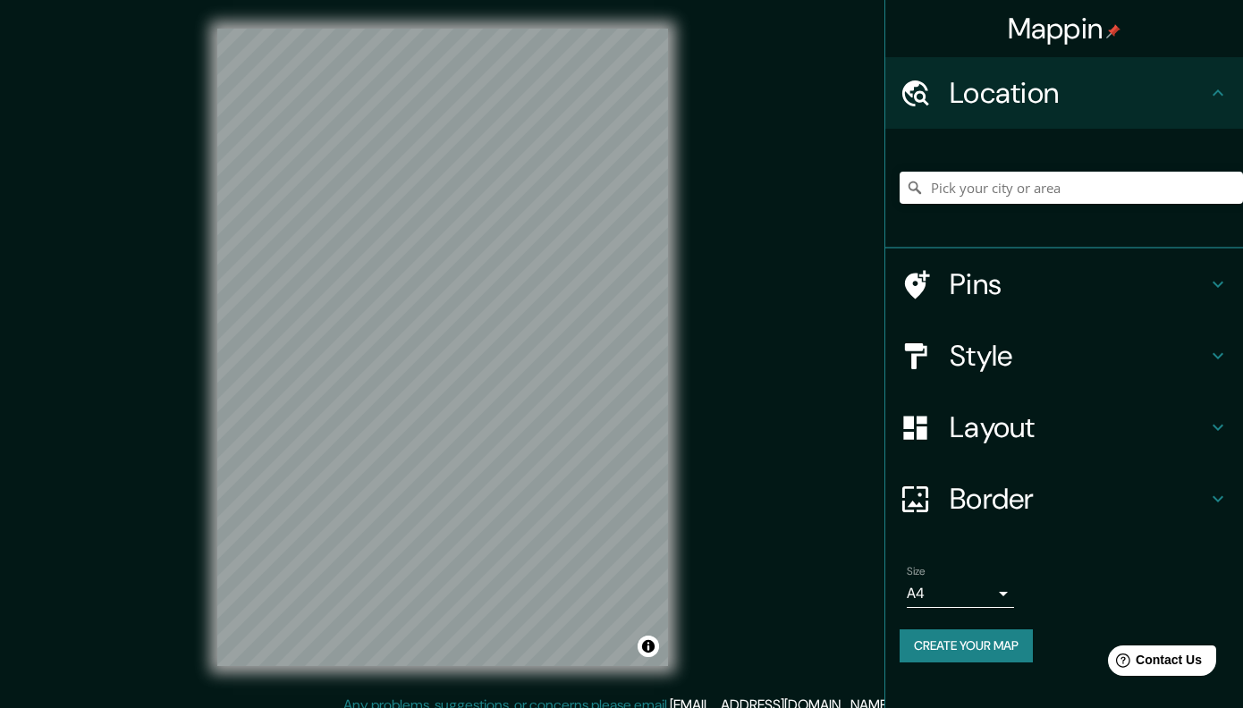
scroll to position [15, 0]
